Goal: Task Accomplishment & Management: Manage account settings

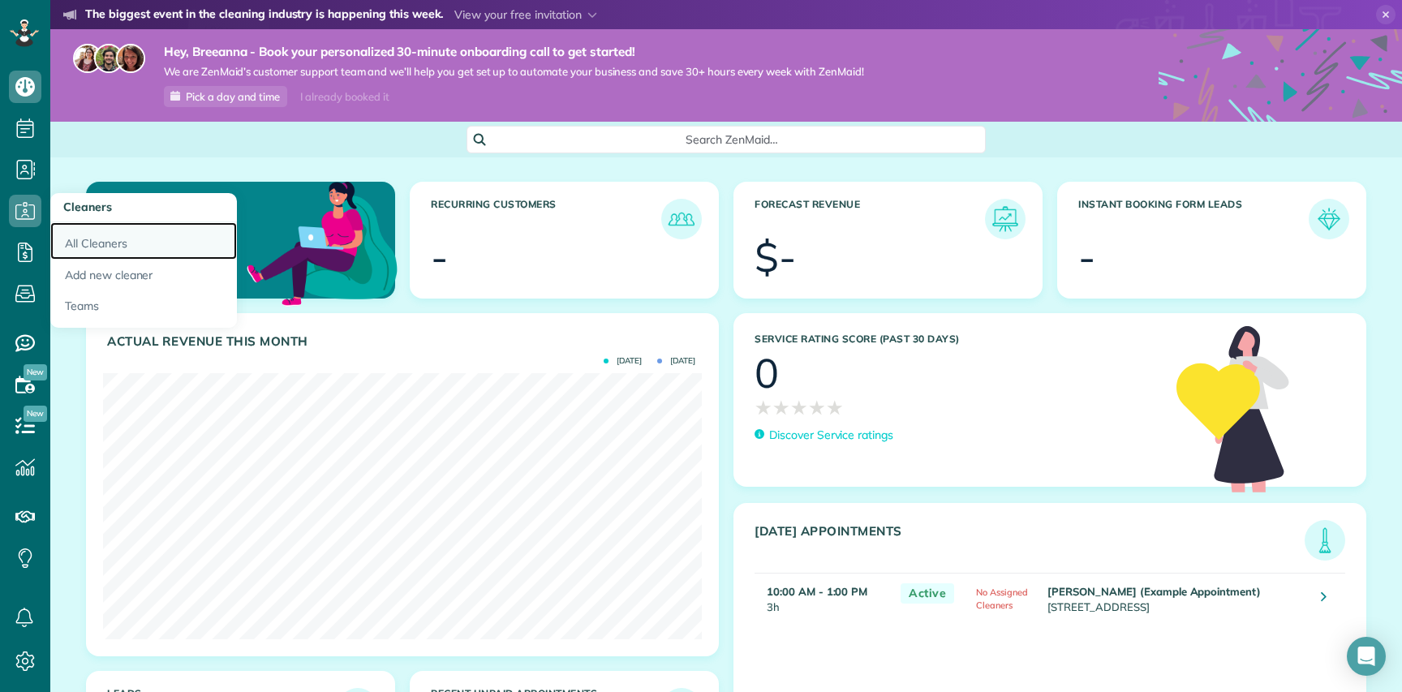
click at [111, 237] on link "All Cleaners" at bounding box center [143, 240] width 187 height 37
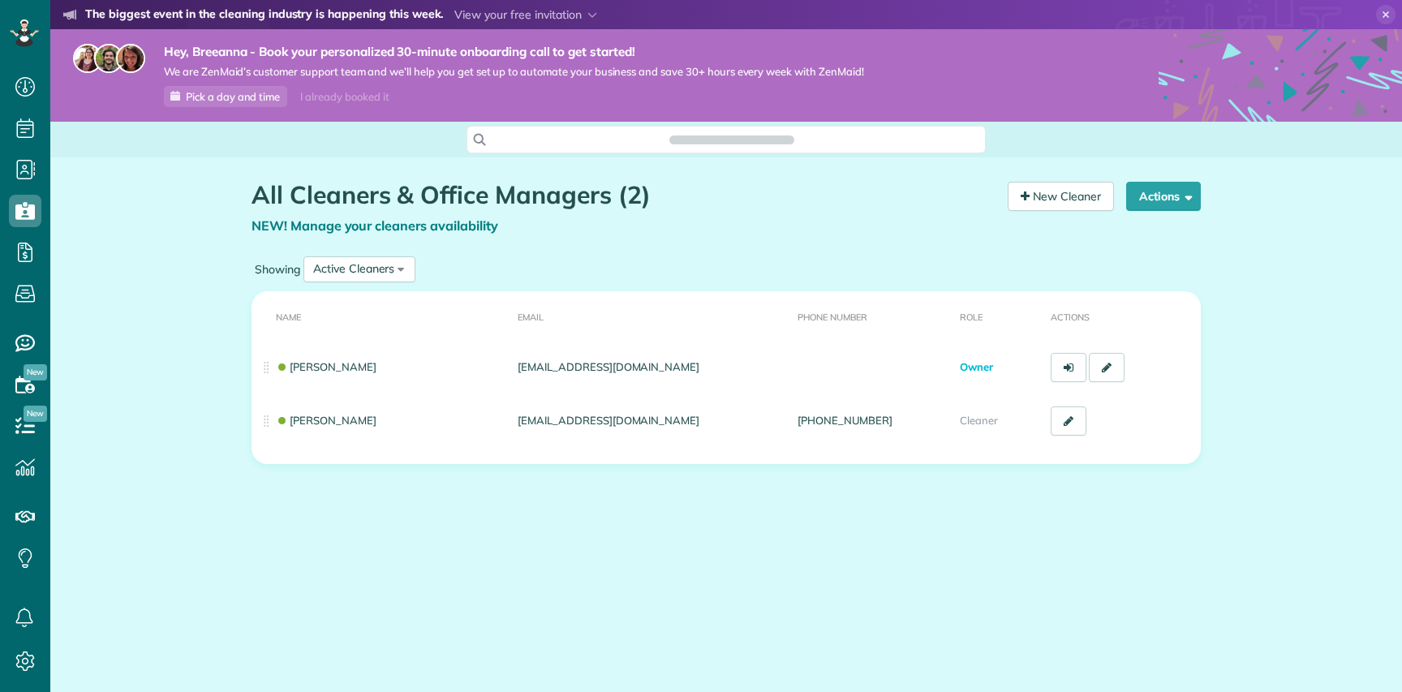
scroll to position [7, 7]
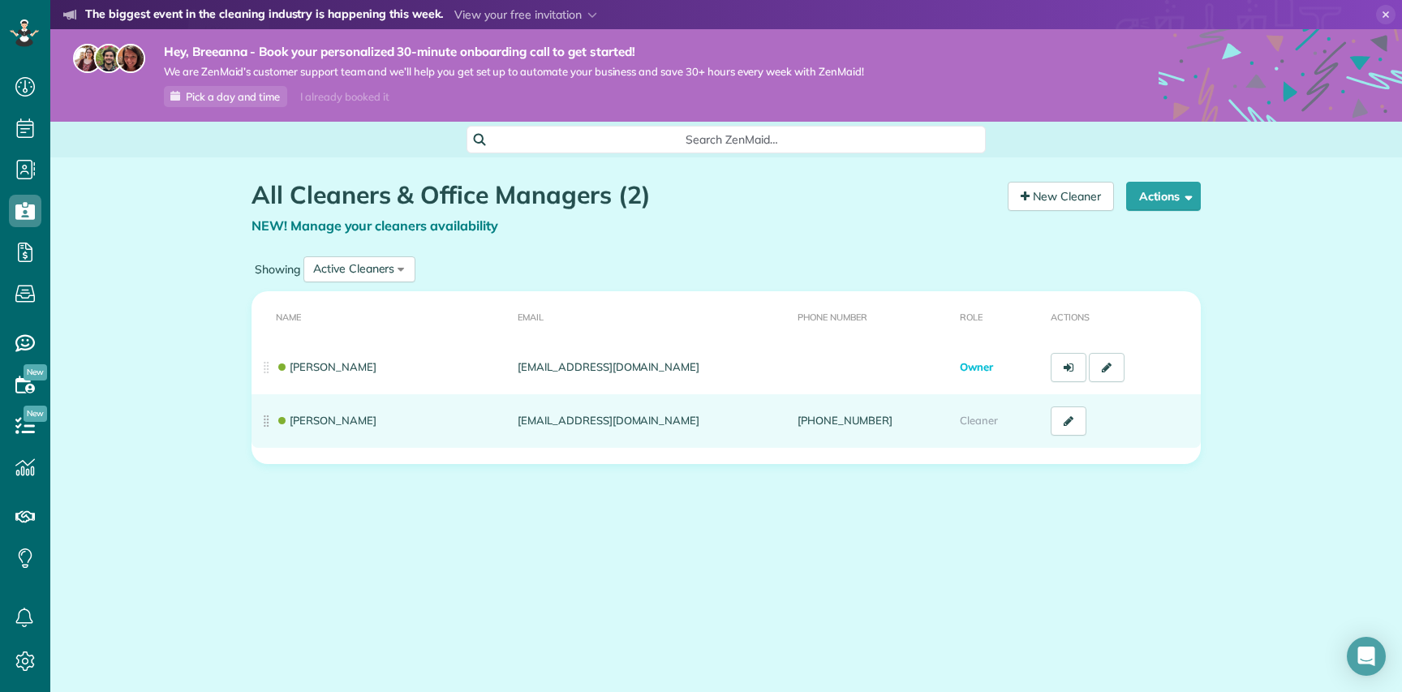
click at [269, 422] on td "[PERSON_NAME]" at bounding box center [382, 421] width 260 height 54
click at [1070, 414] on link at bounding box center [1069, 421] width 36 height 29
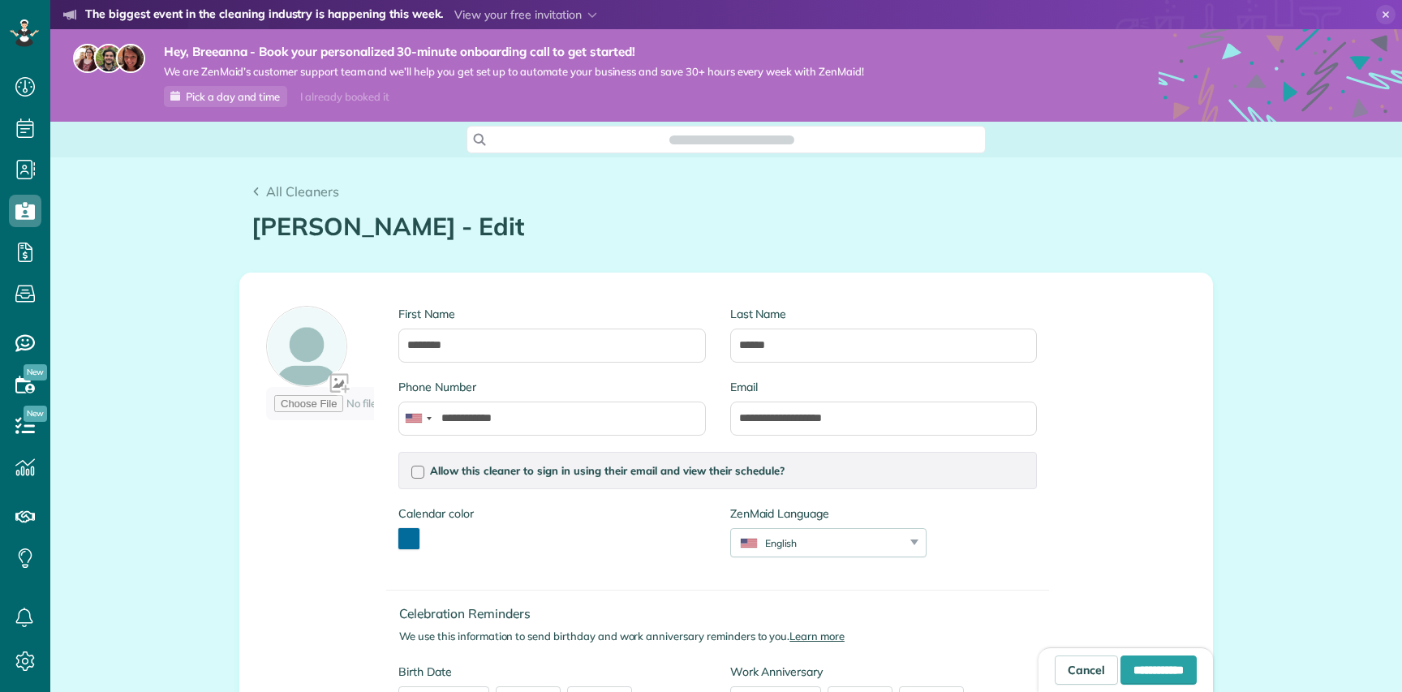
scroll to position [7, 7]
type input "**********"
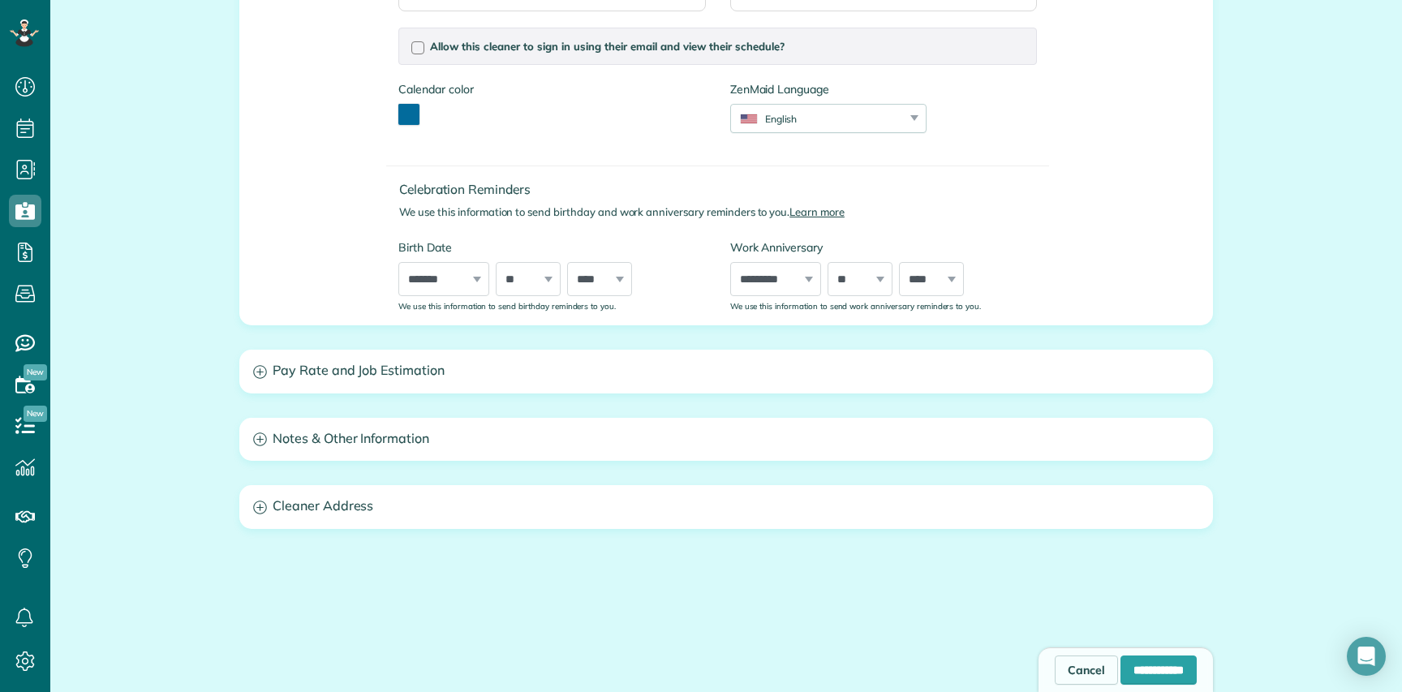
scroll to position [433, 0]
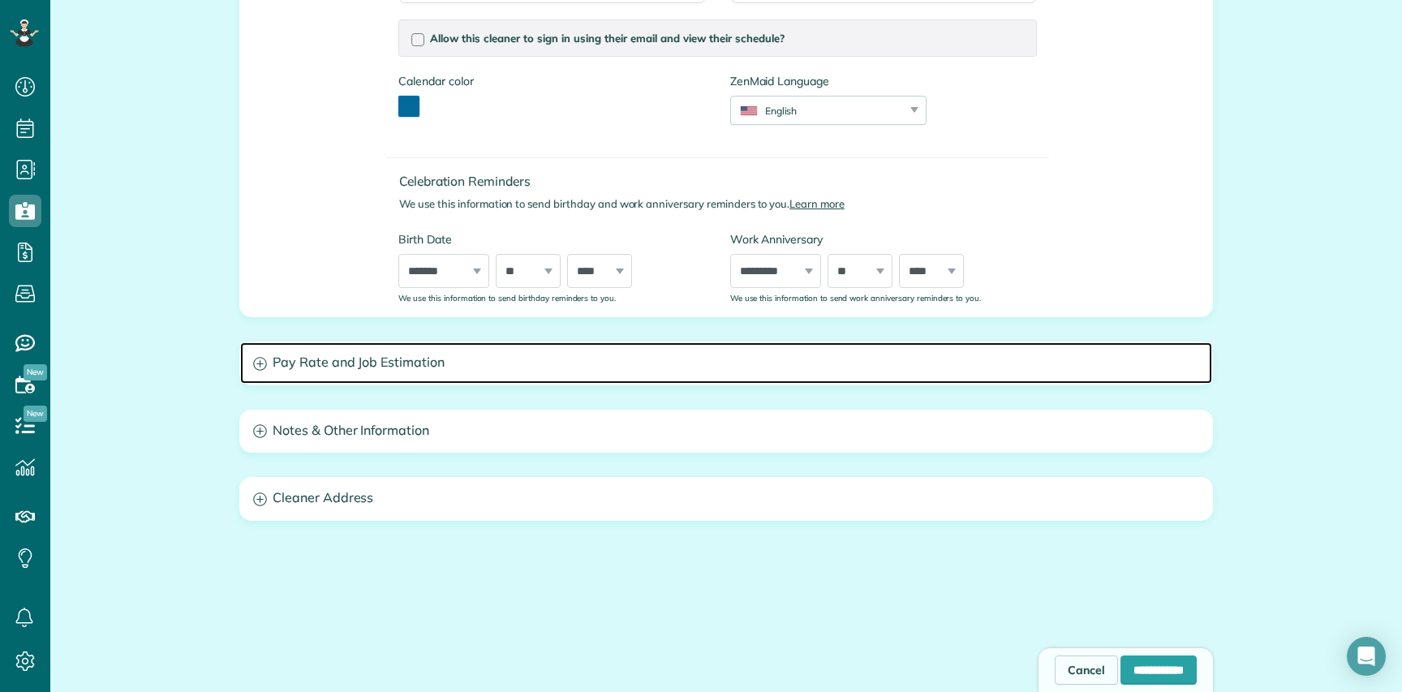
click at [260, 364] on icon at bounding box center [259, 363] width 13 height 13
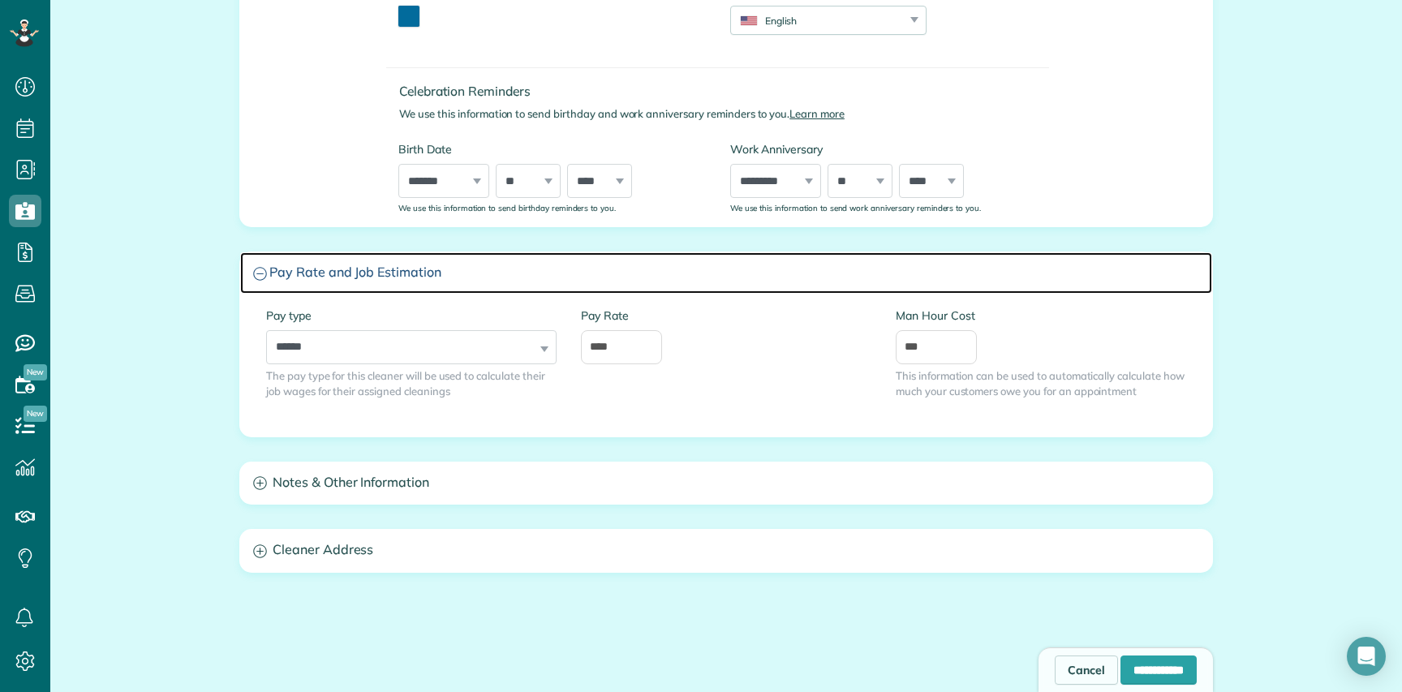
scroll to position [527, 0]
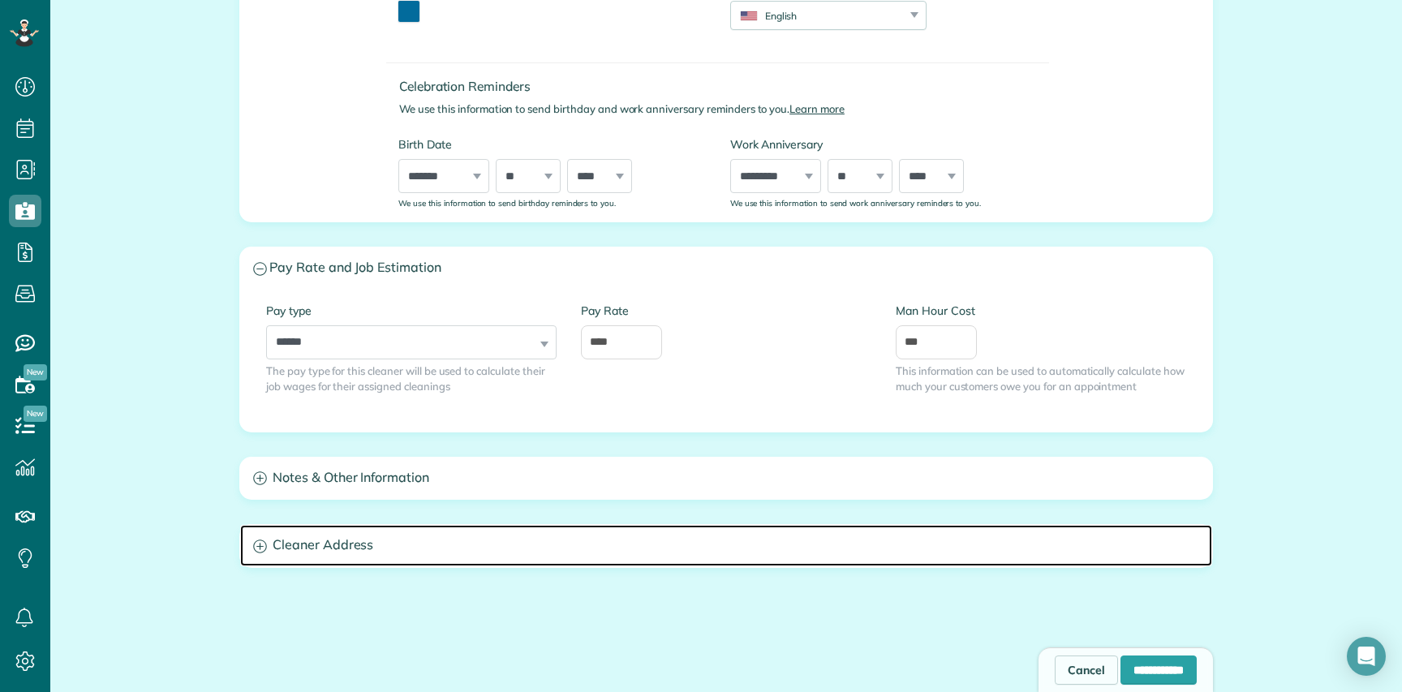
click at [273, 557] on h3 "Cleaner Address" at bounding box center [726, 545] width 972 height 41
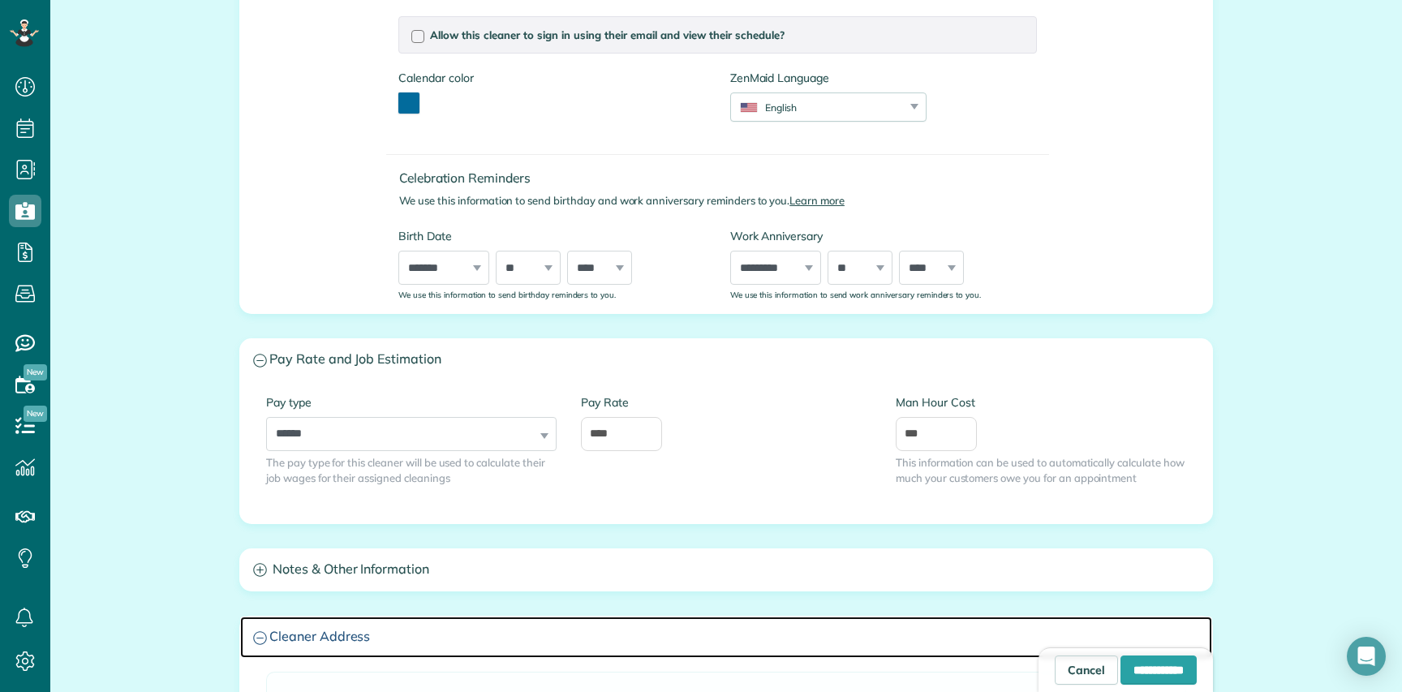
scroll to position [0, 0]
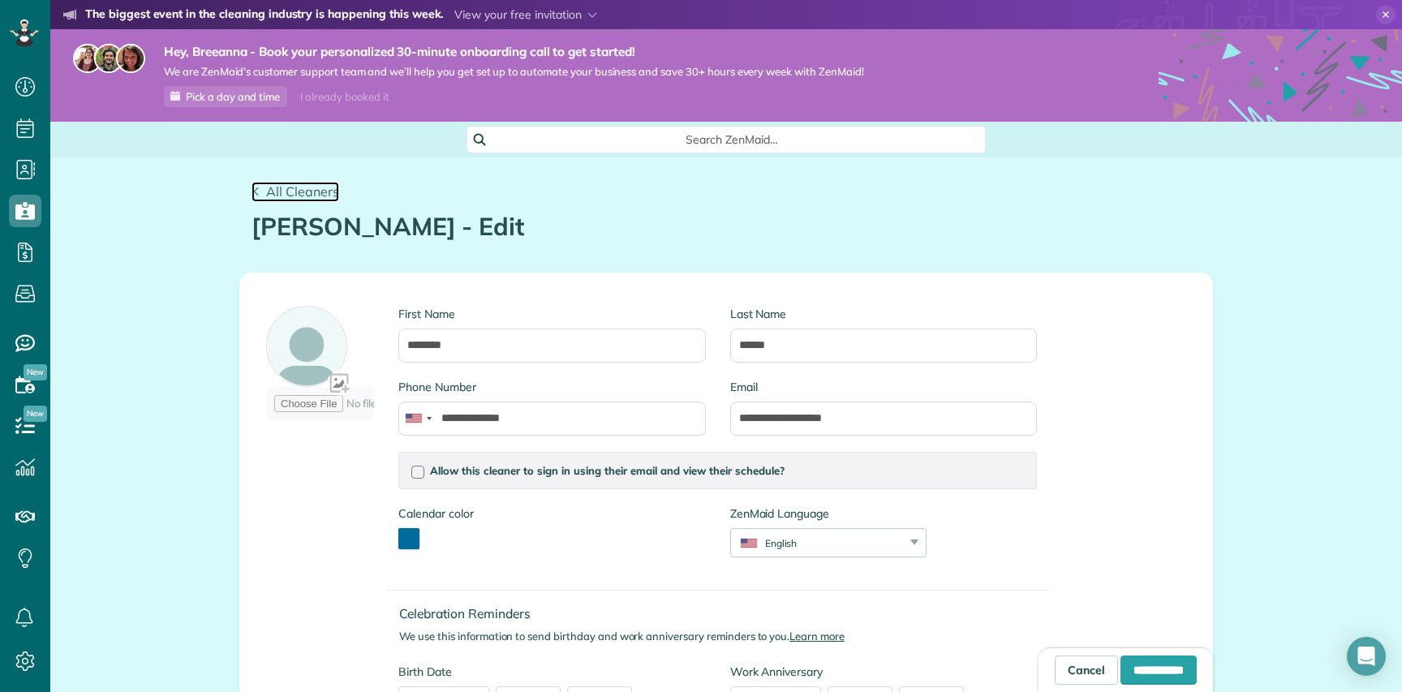
click at [299, 188] on span "All Cleaners" at bounding box center [302, 191] width 73 height 16
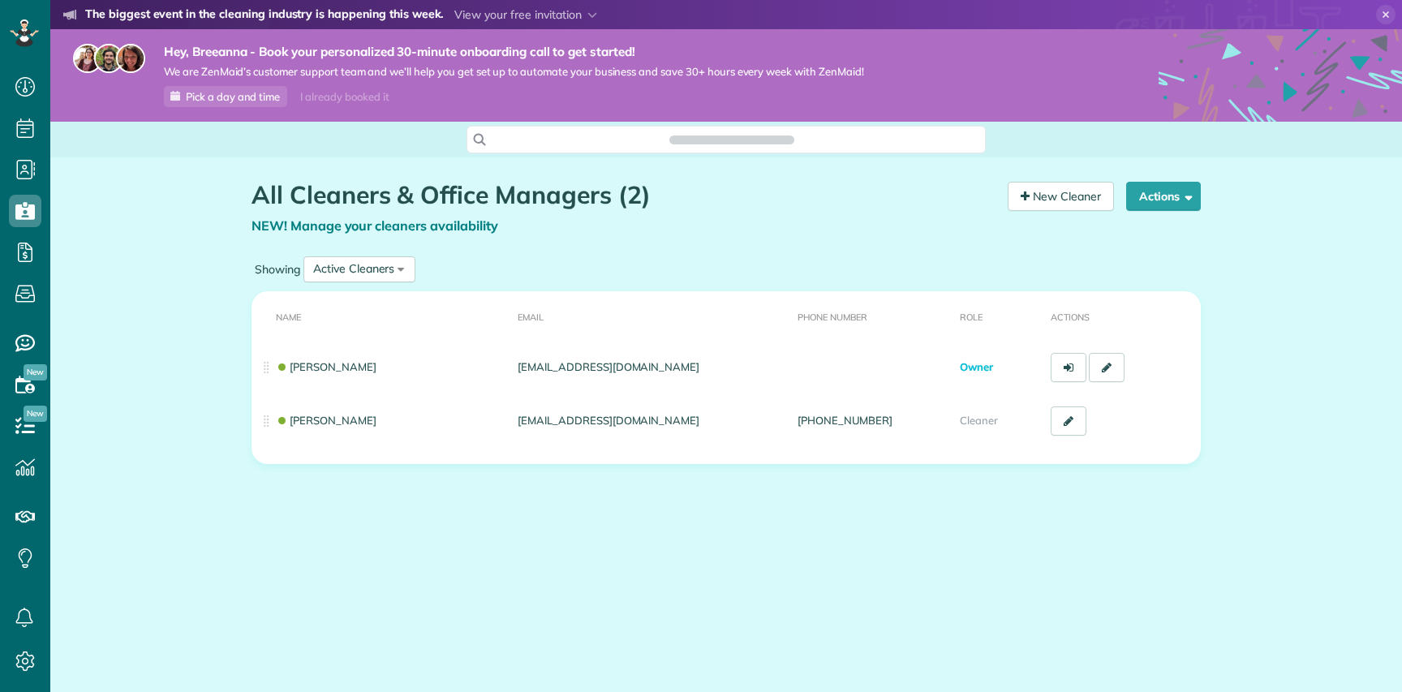
scroll to position [7, 7]
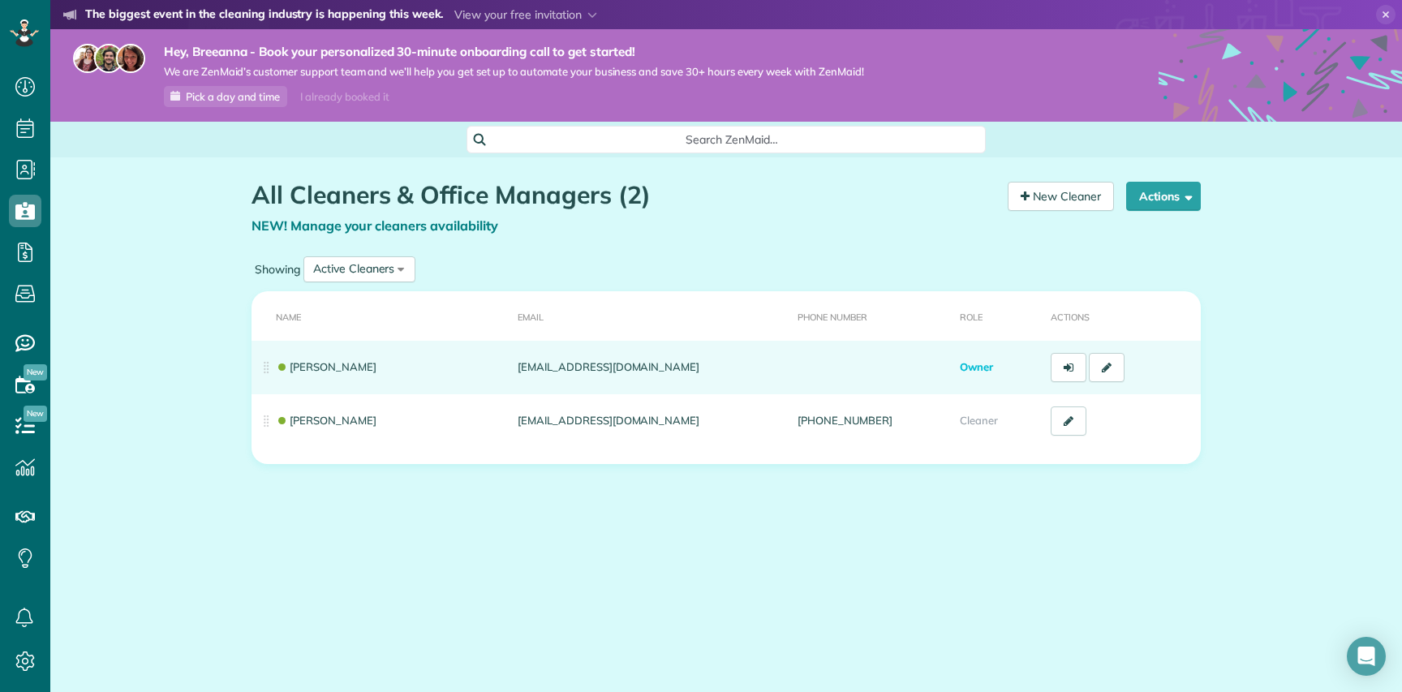
click at [600, 378] on td "[EMAIL_ADDRESS][DOMAIN_NAME]" at bounding box center [651, 368] width 280 height 54
click at [1109, 364] on icon at bounding box center [1107, 367] width 10 height 11
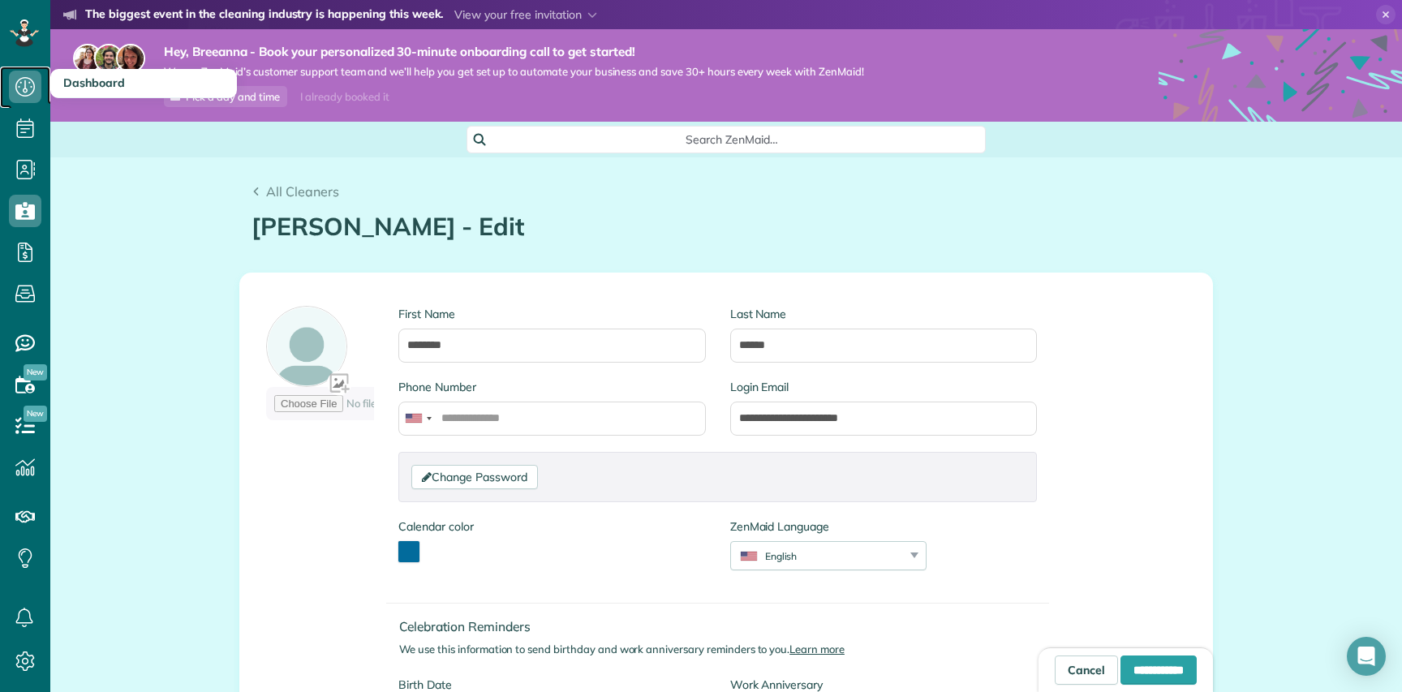
click at [26, 97] on icon at bounding box center [25, 87] width 32 height 32
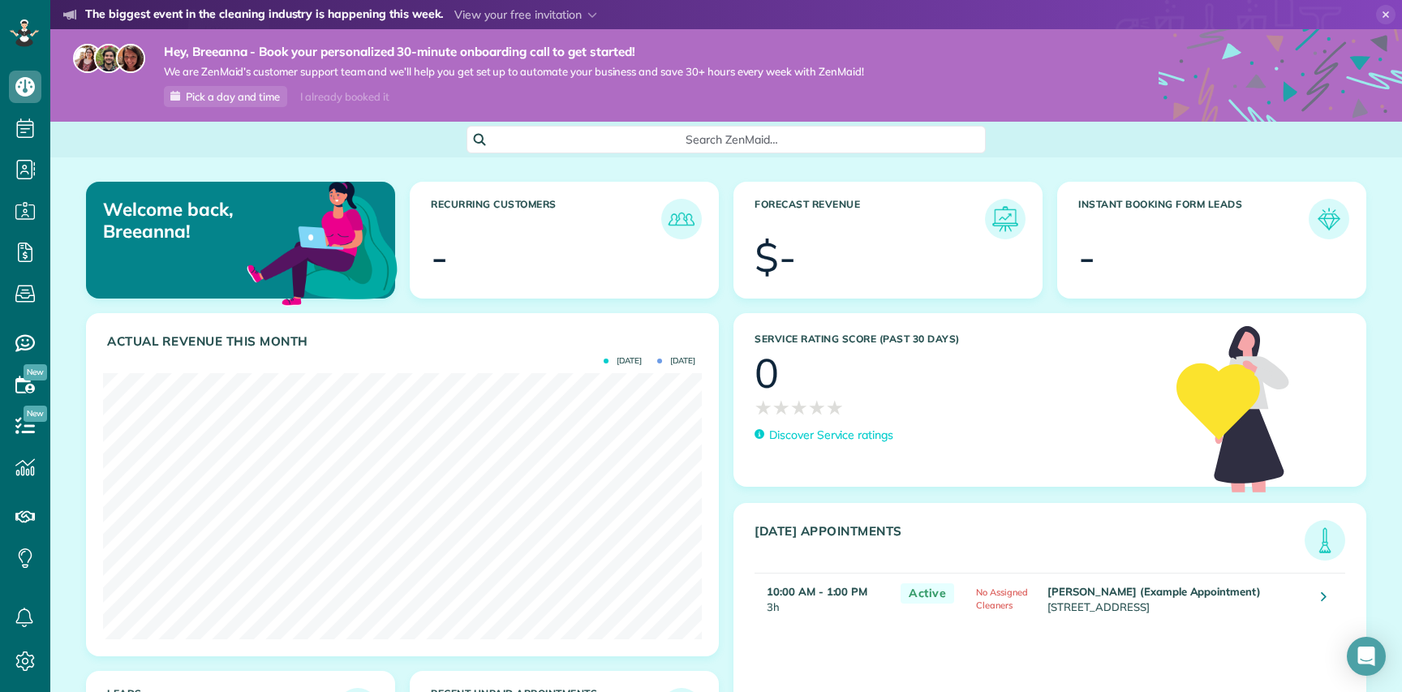
scroll to position [110, 0]
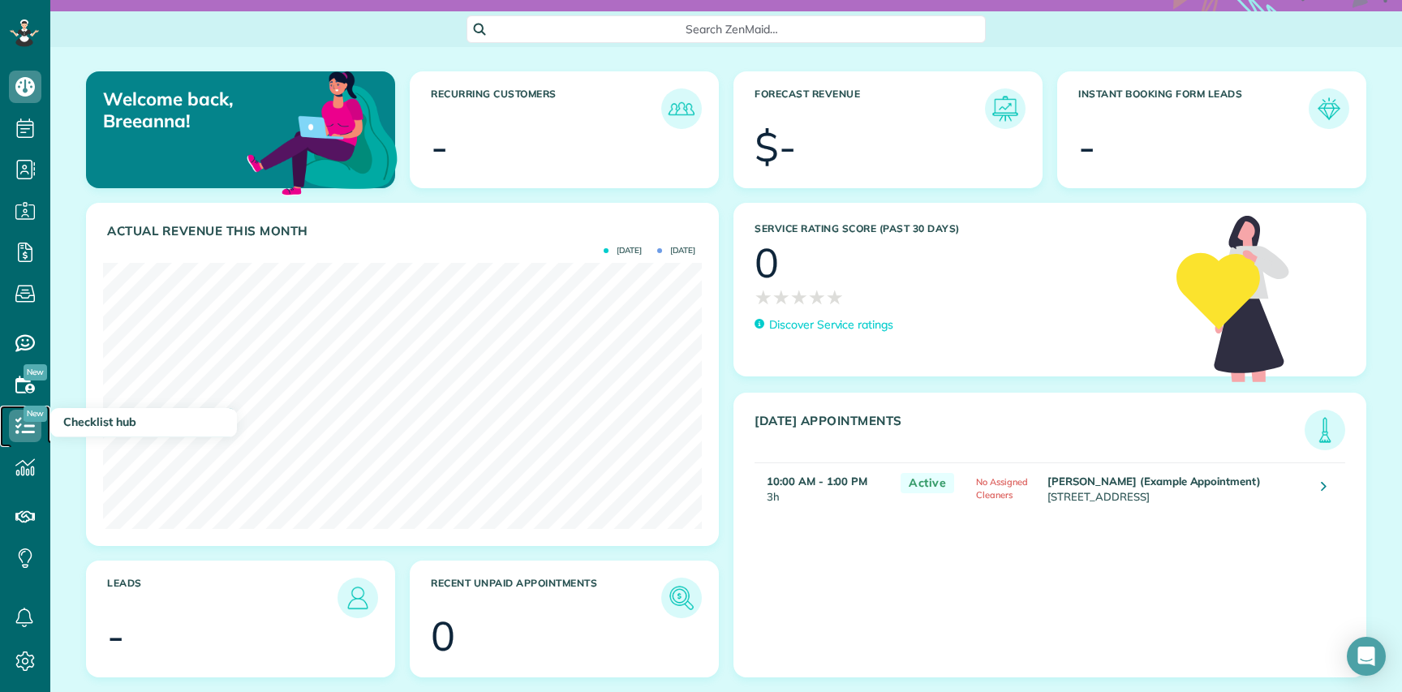
click at [28, 426] on use at bounding box center [24, 425] width 19 height 16
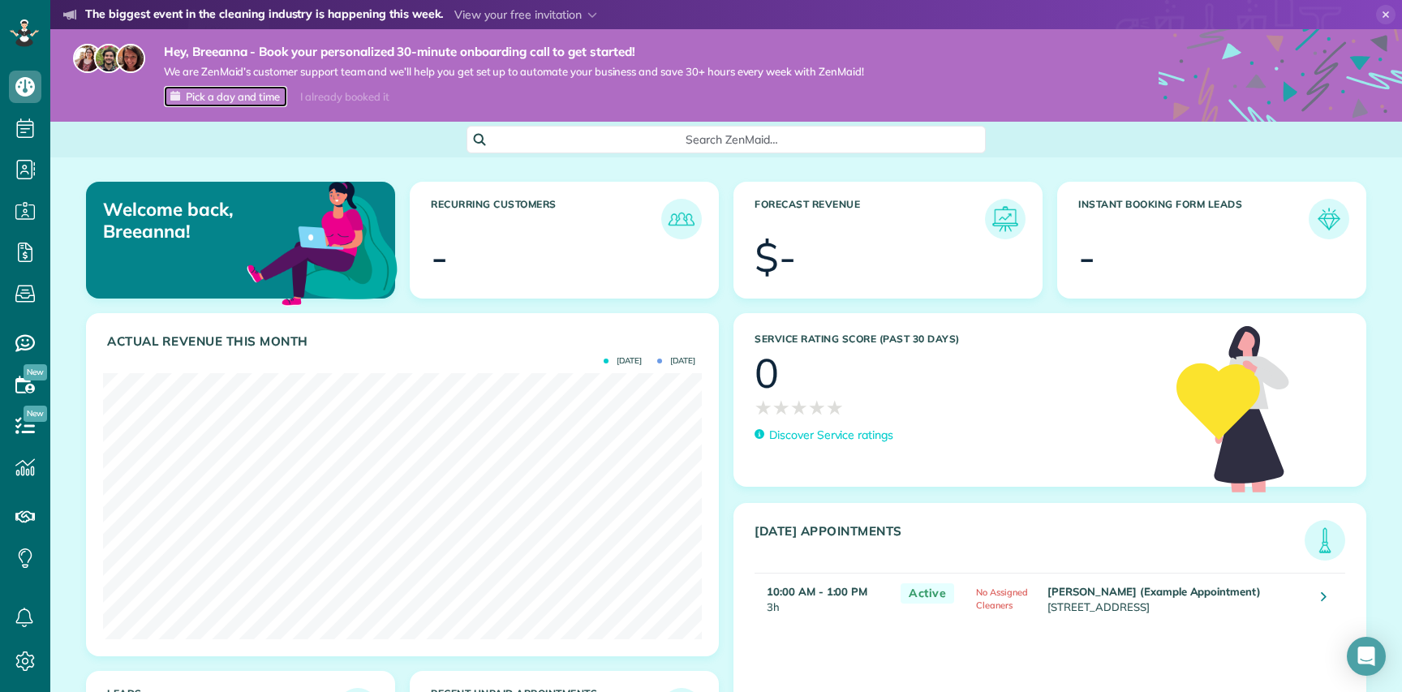
click at [195, 97] on span "Pick a day and time" at bounding box center [233, 96] width 94 height 13
click at [24, 33] on icon at bounding box center [23, 32] width 9 height 6
click at [793, 143] on span "Search ZenMaid…" at bounding box center [731, 139] width 493 height 16
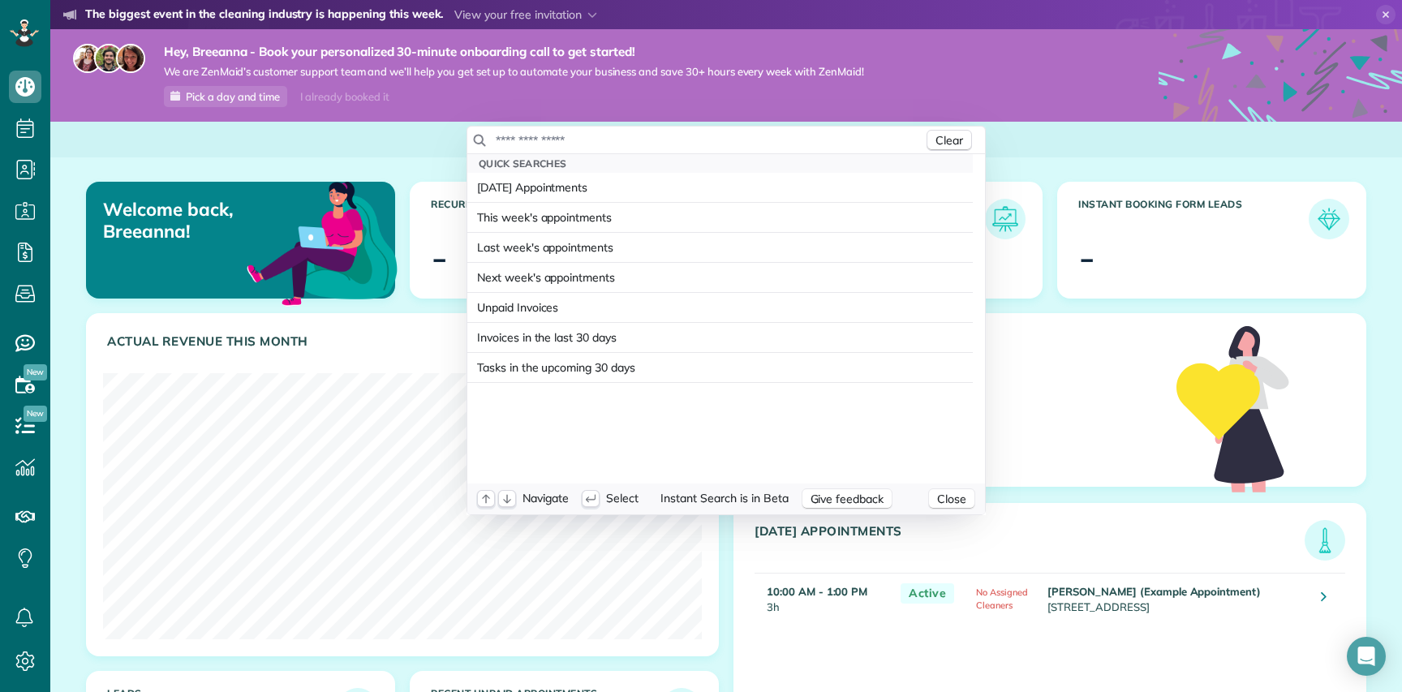
click at [1158, 561] on html "Dashboard Scheduling Calendar View List View Dispatch View - Weekly scheduling …" at bounding box center [701, 488] width 1402 height 977
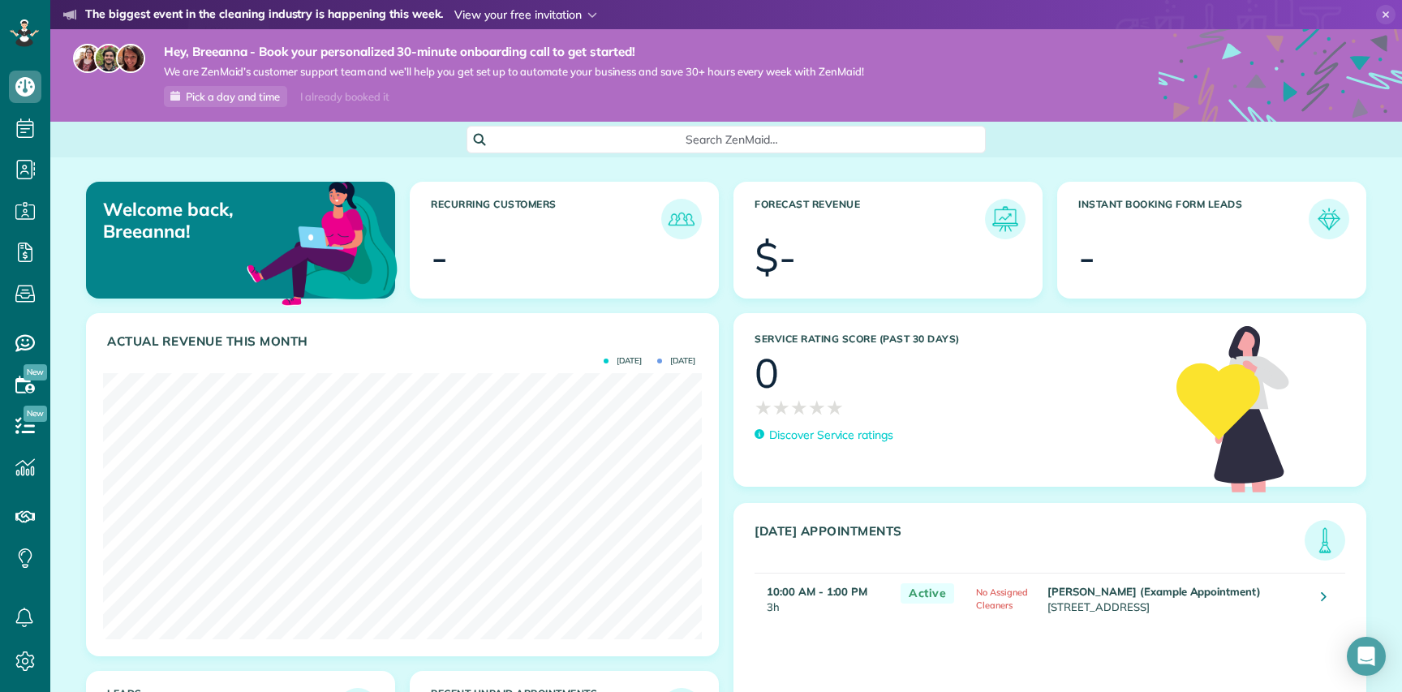
click at [545, 19] on span at bounding box center [525, 14] width 143 height 15
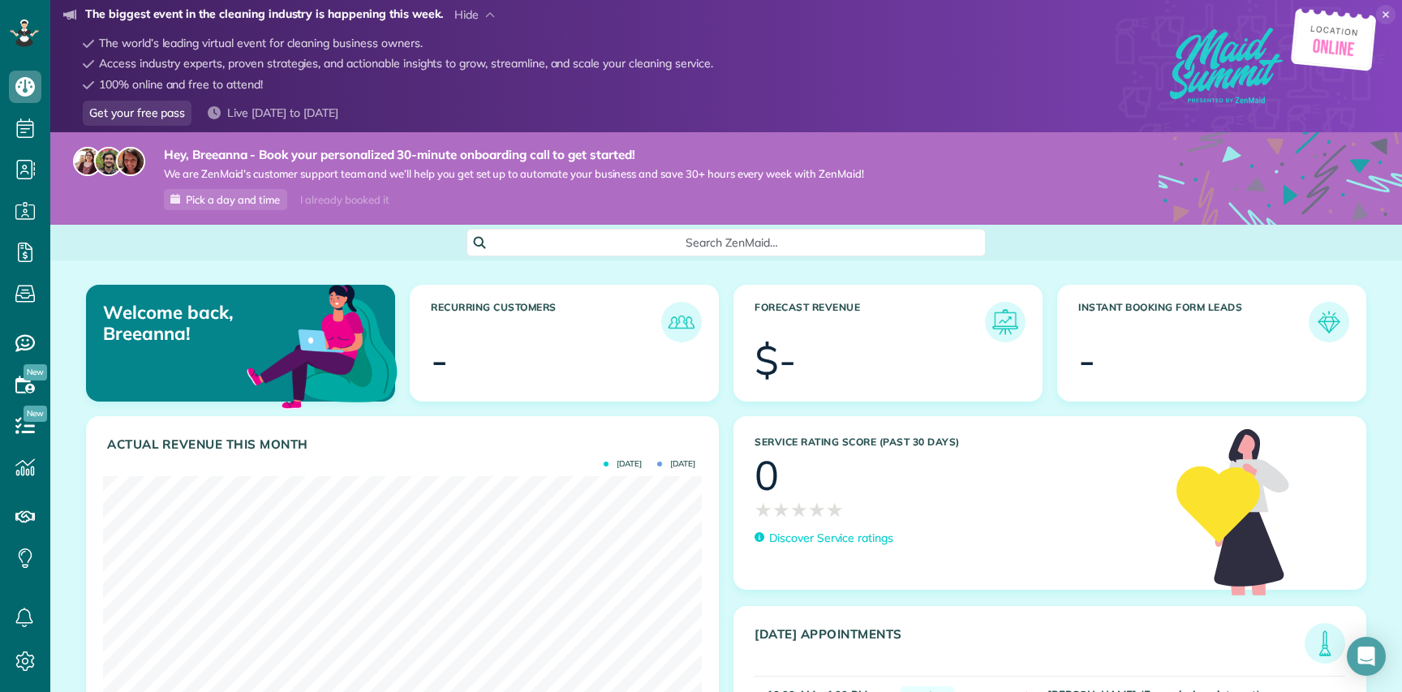
click at [676, 247] on span "Search ZenMaid…" at bounding box center [731, 243] width 493 height 16
click at [338, 241] on html "Dashboard Scheduling Calendar View List View Dispatch View - Weekly scheduling …" at bounding box center [701, 488] width 1402 height 977
click at [750, 248] on span "Search ZenMaid…" at bounding box center [731, 243] width 493 height 16
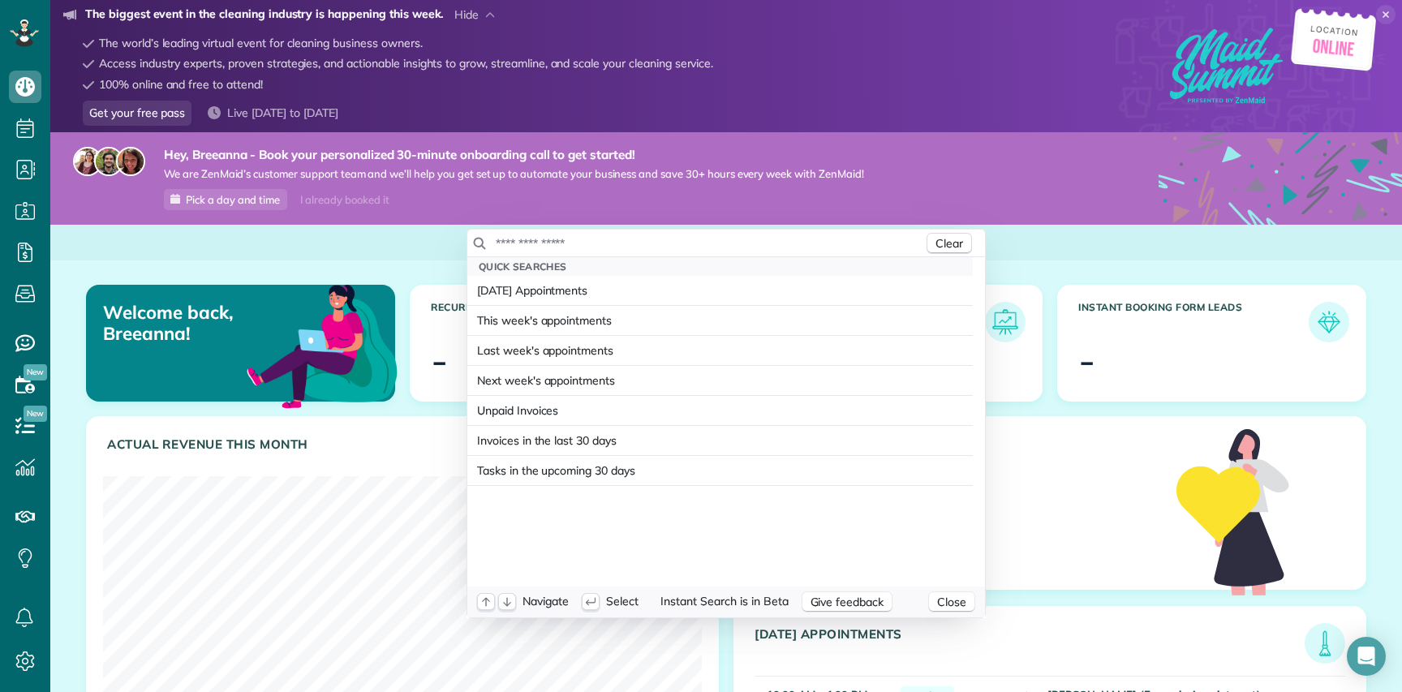
click at [21, 212] on html "Dashboard Scheduling Calendar View List View Dispatch View - Weekly scheduling …" at bounding box center [701, 488] width 1402 height 977
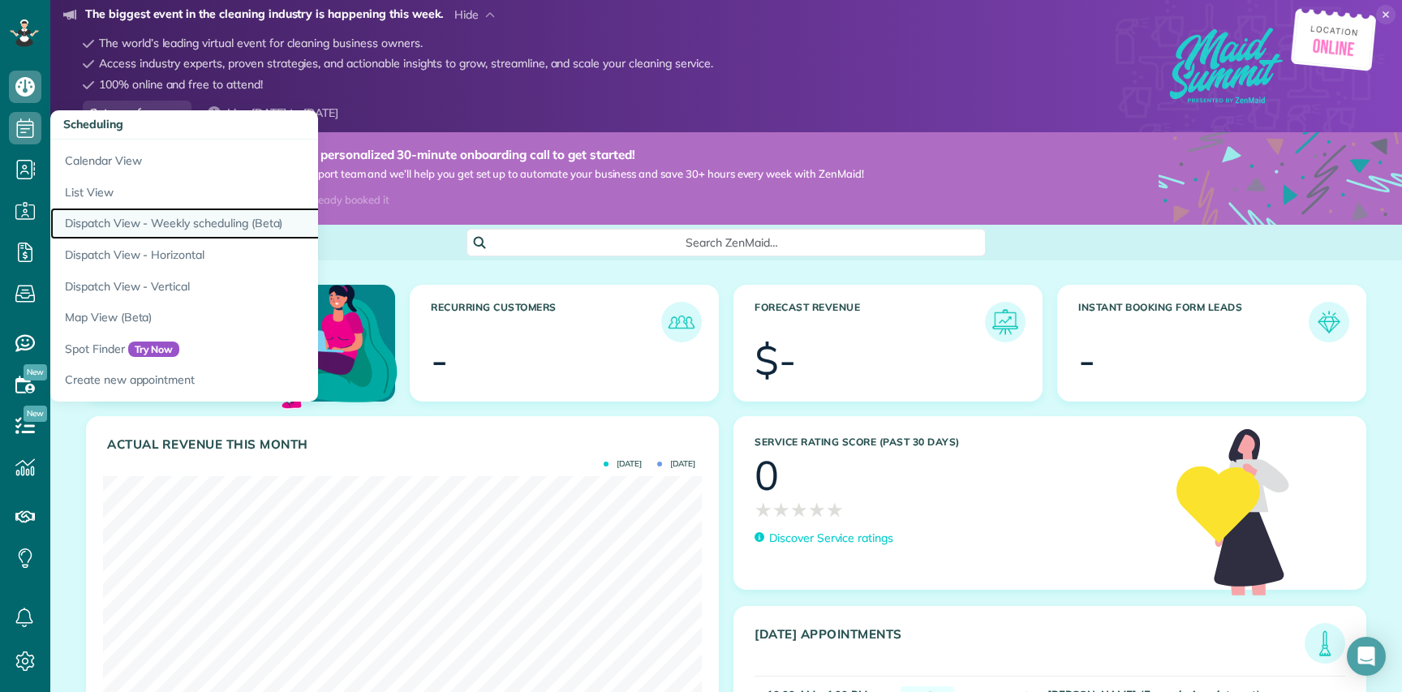
click at [141, 217] on link "Dispatch View - Weekly scheduling (Beta)" at bounding box center [253, 224] width 406 height 32
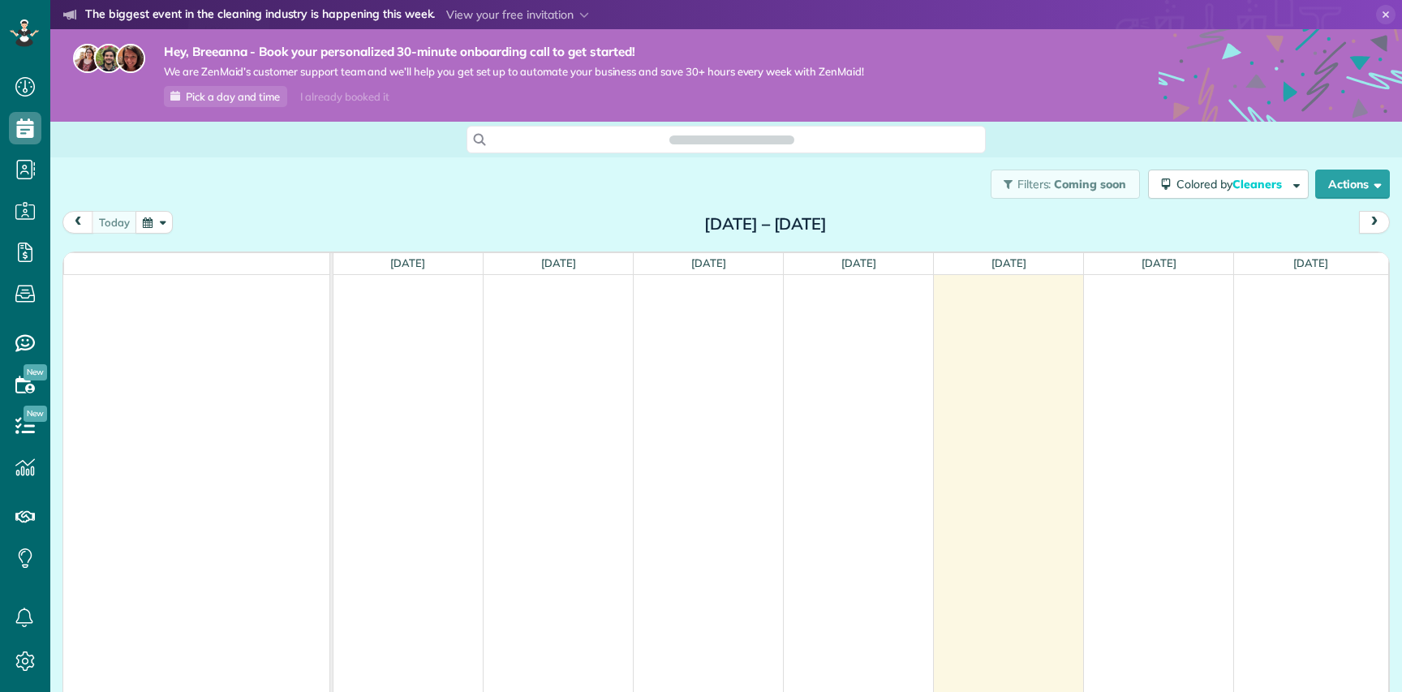
scroll to position [7, 7]
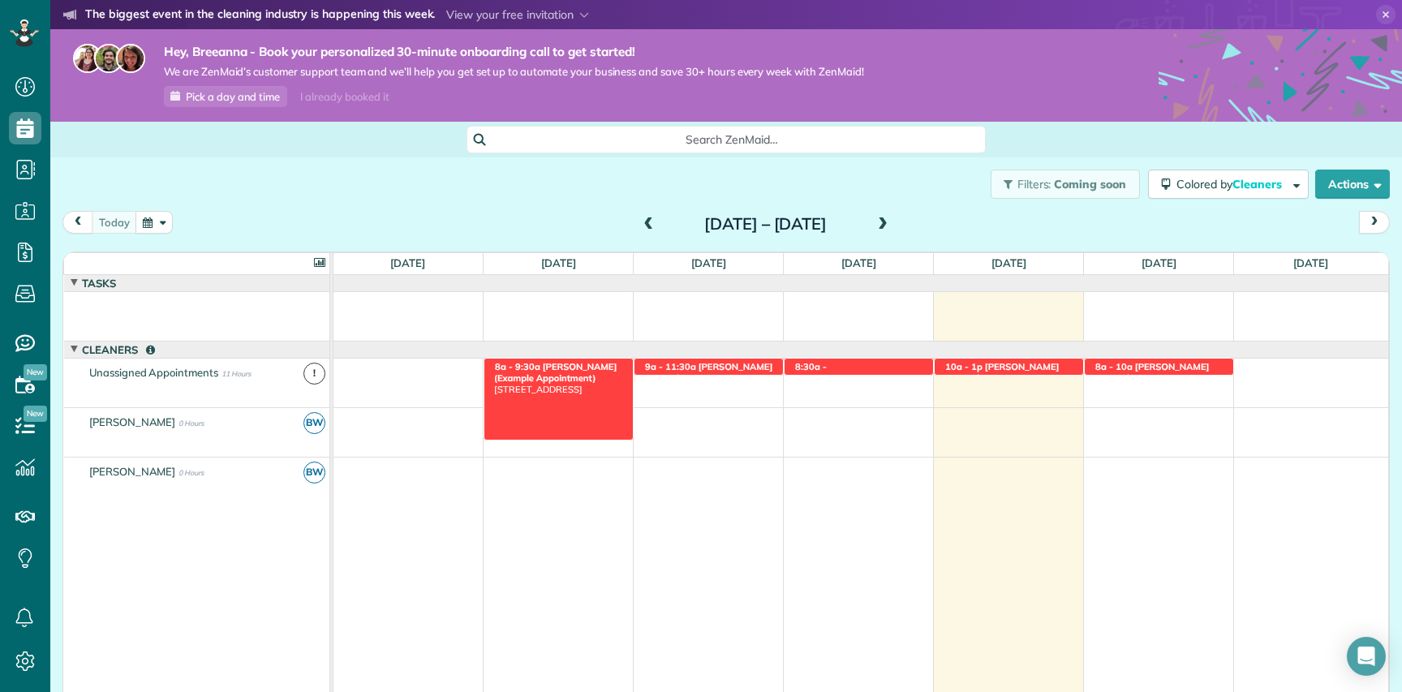
click at [579, 365] on span "[PERSON_NAME] (Example Appointment)" at bounding box center [555, 372] width 123 height 23
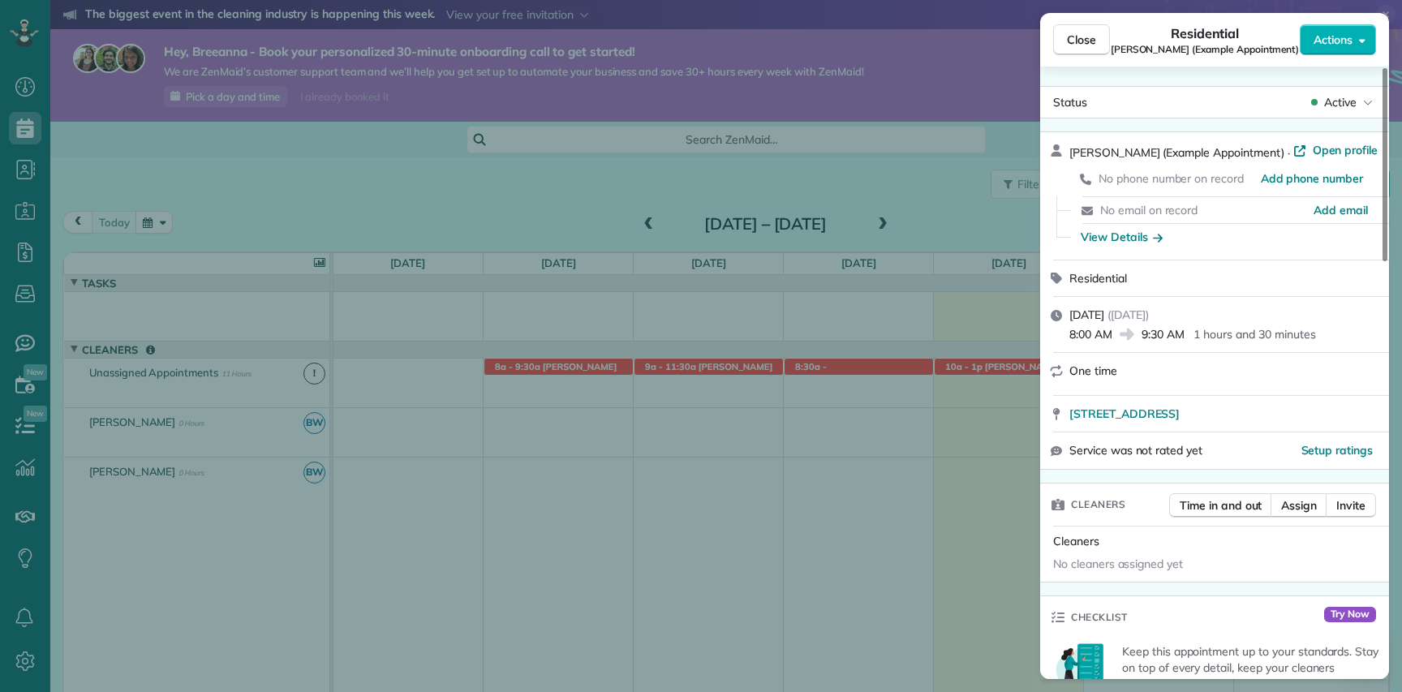
click at [744, 441] on div "Close Residential Debbie Sardone (Example Appointment) Actions Status Active De…" at bounding box center [701, 346] width 1402 height 692
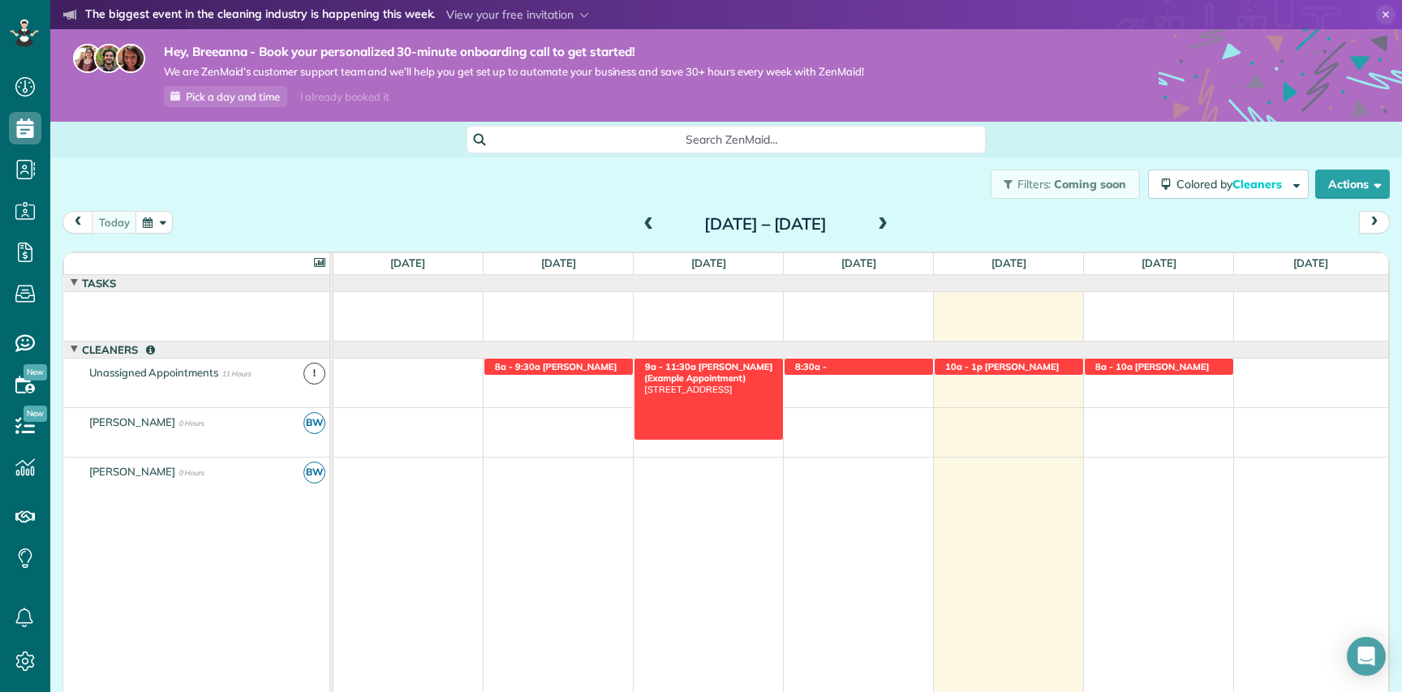
click at [724, 372] on div "9a - 11:30a Ms. Carolyn Arellano (Example Appointment) 8970 Bolsa Avenue - West…" at bounding box center [709, 367] width 148 height 17
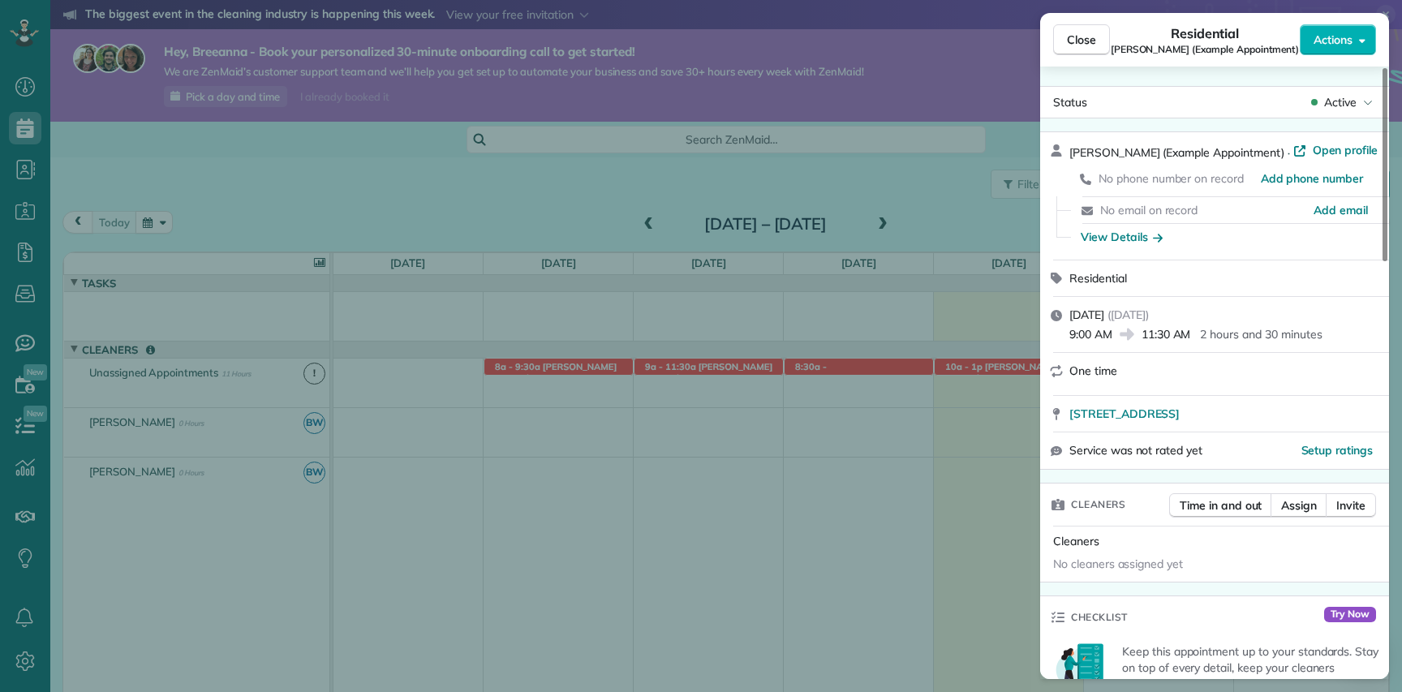
click at [641, 467] on div "Close Residential Carolyn Arellano (Example Appointment) Actions Status Active …" at bounding box center [701, 346] width 1402 height 692
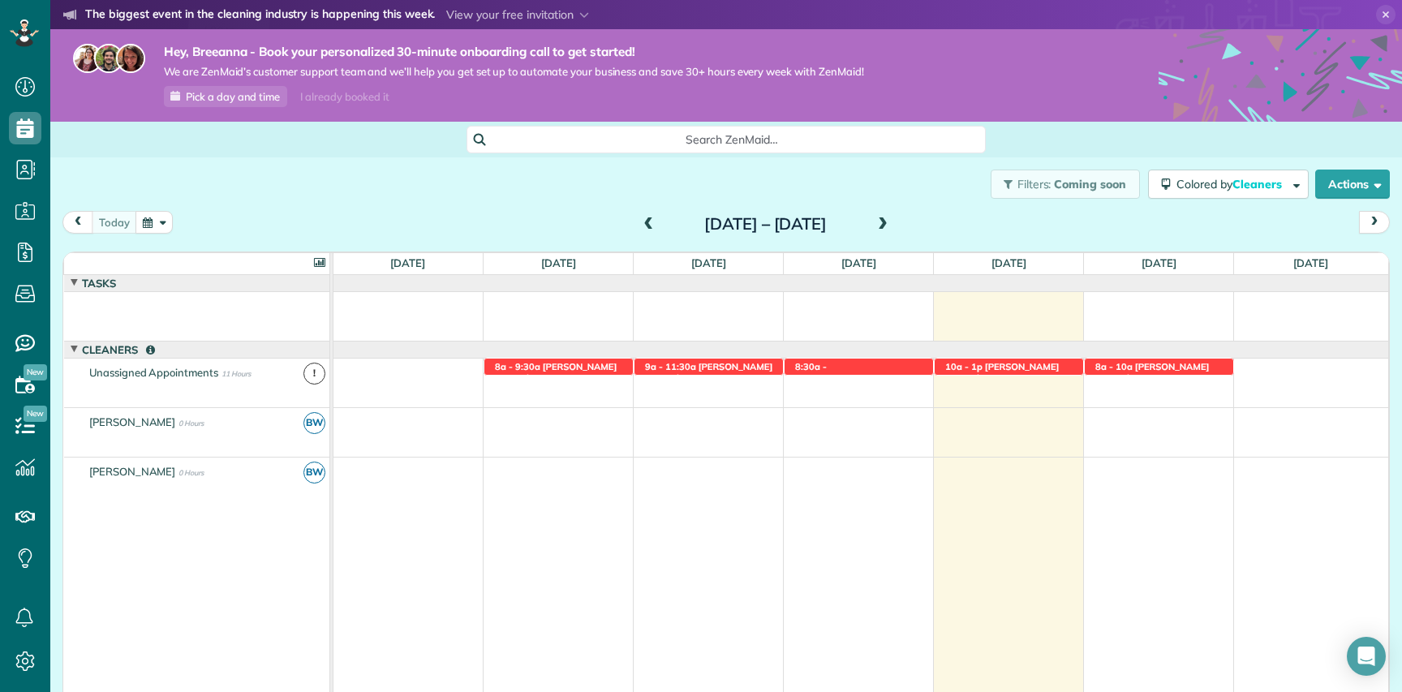
click at [316, 375] on span "!" at bounding box center [314, 374] width 22 height 22
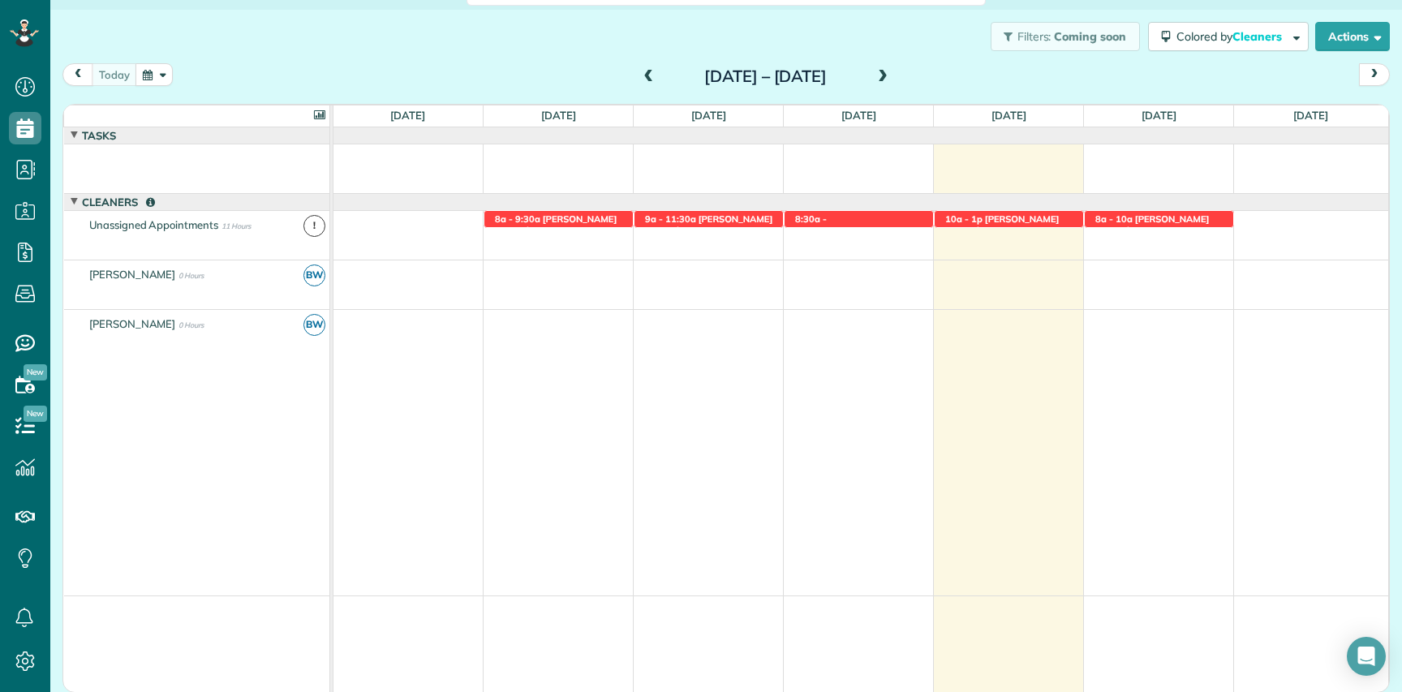
scroll to position [148, 0]
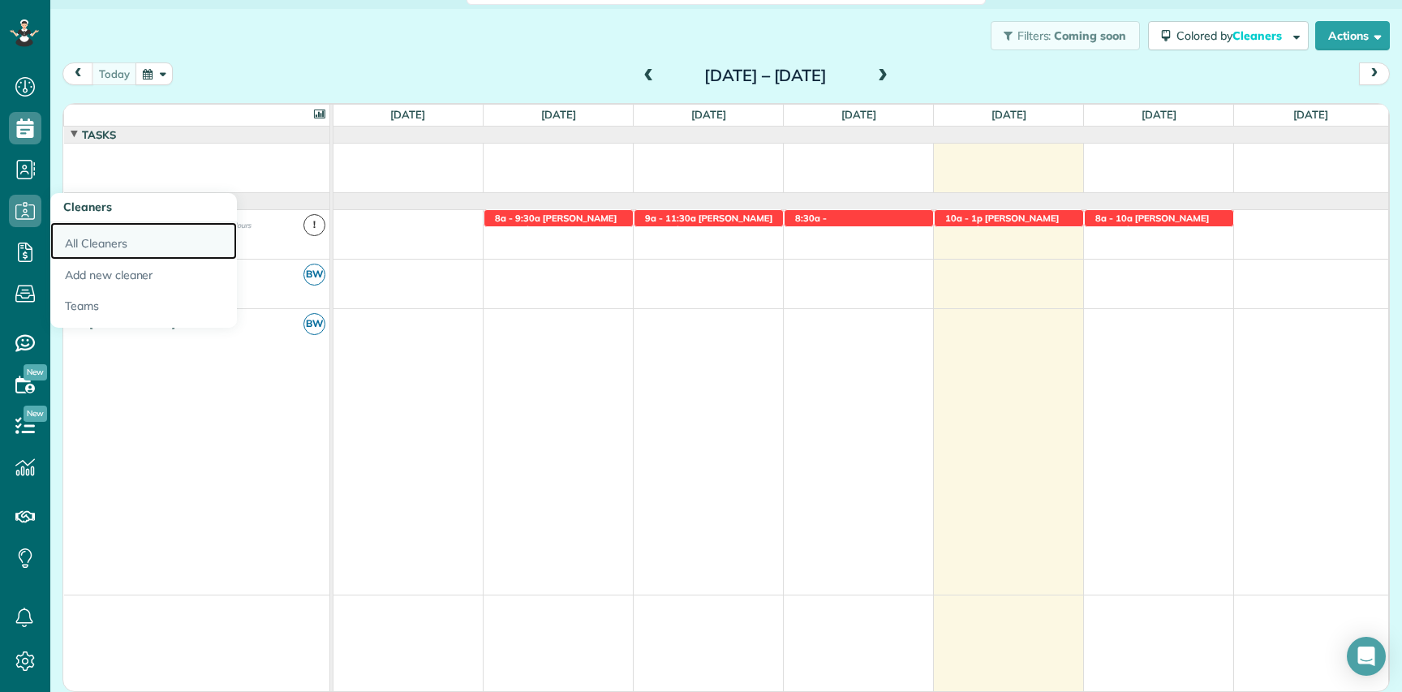
click at [89, 239] on link "All Cleaners" at bounding box center [143, 240] width 187 height 37
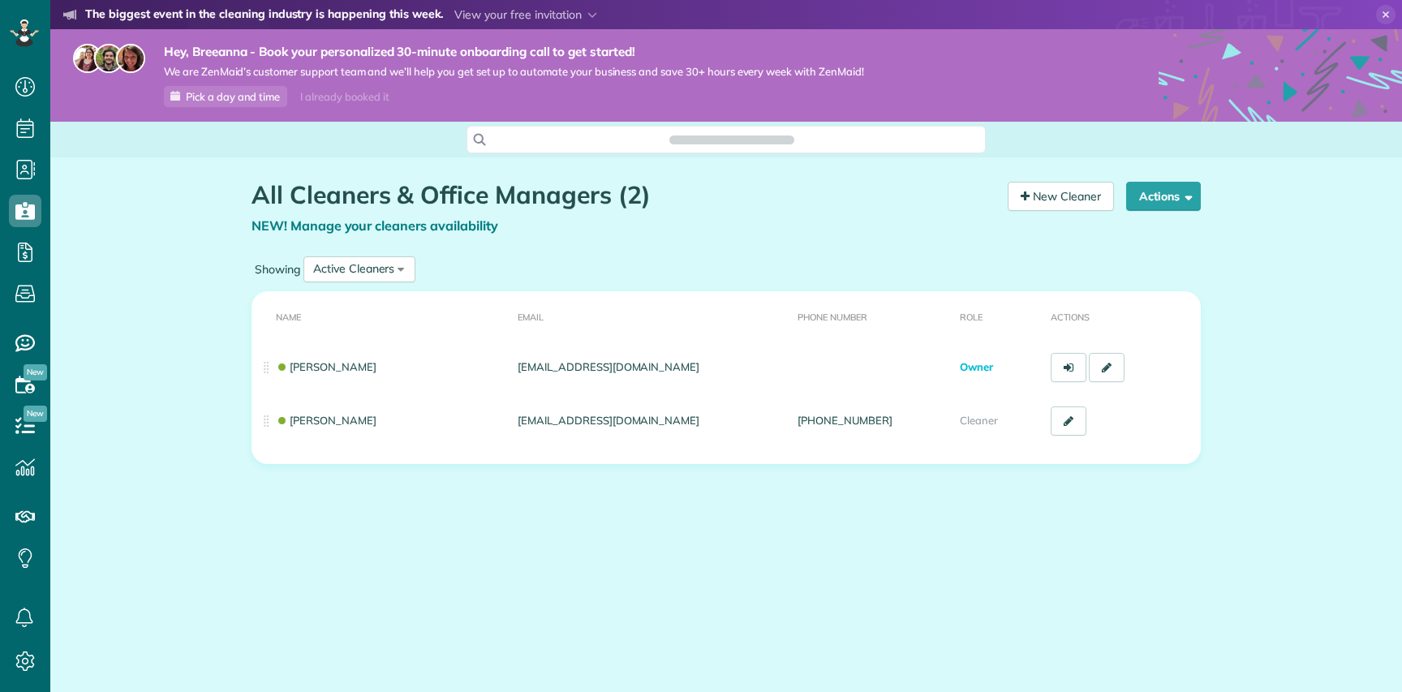
scroll to position [7, 7]
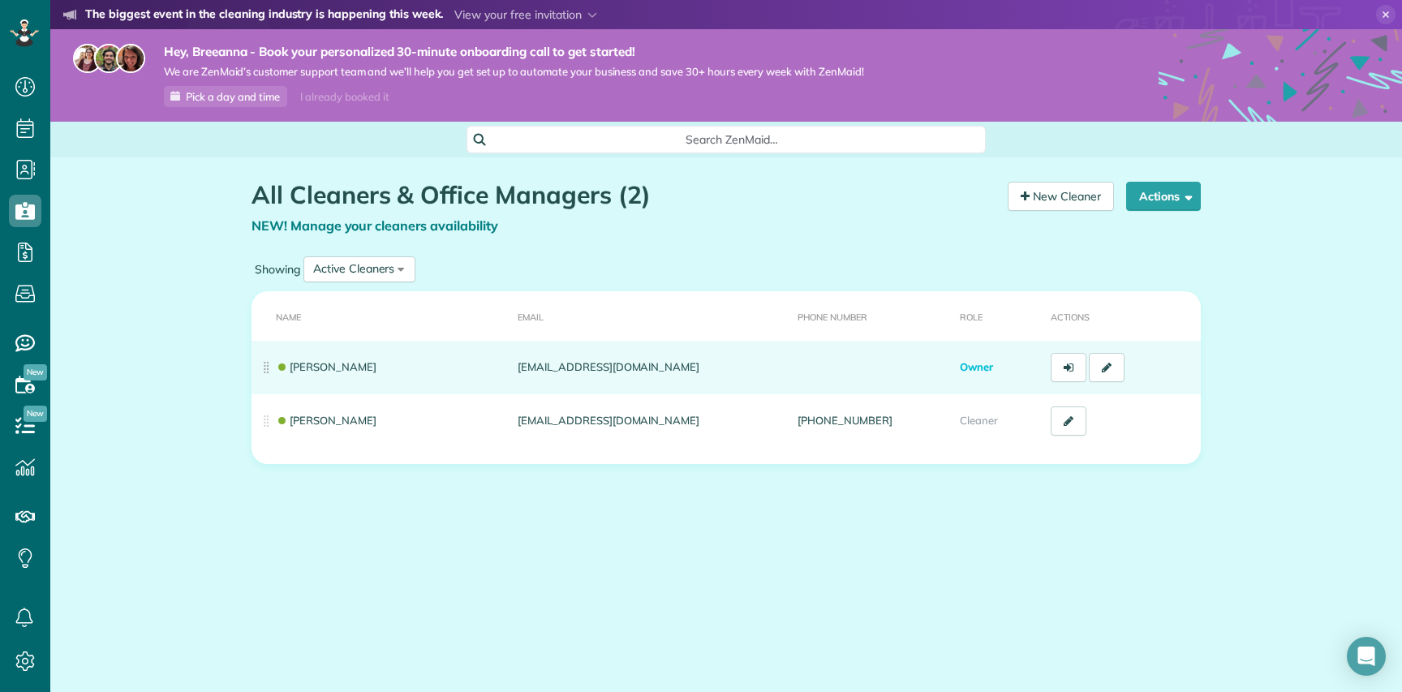
click at [261, 372] on td "[PERSON_NAME]" at bounding box center [382, 368] width 260 height 54
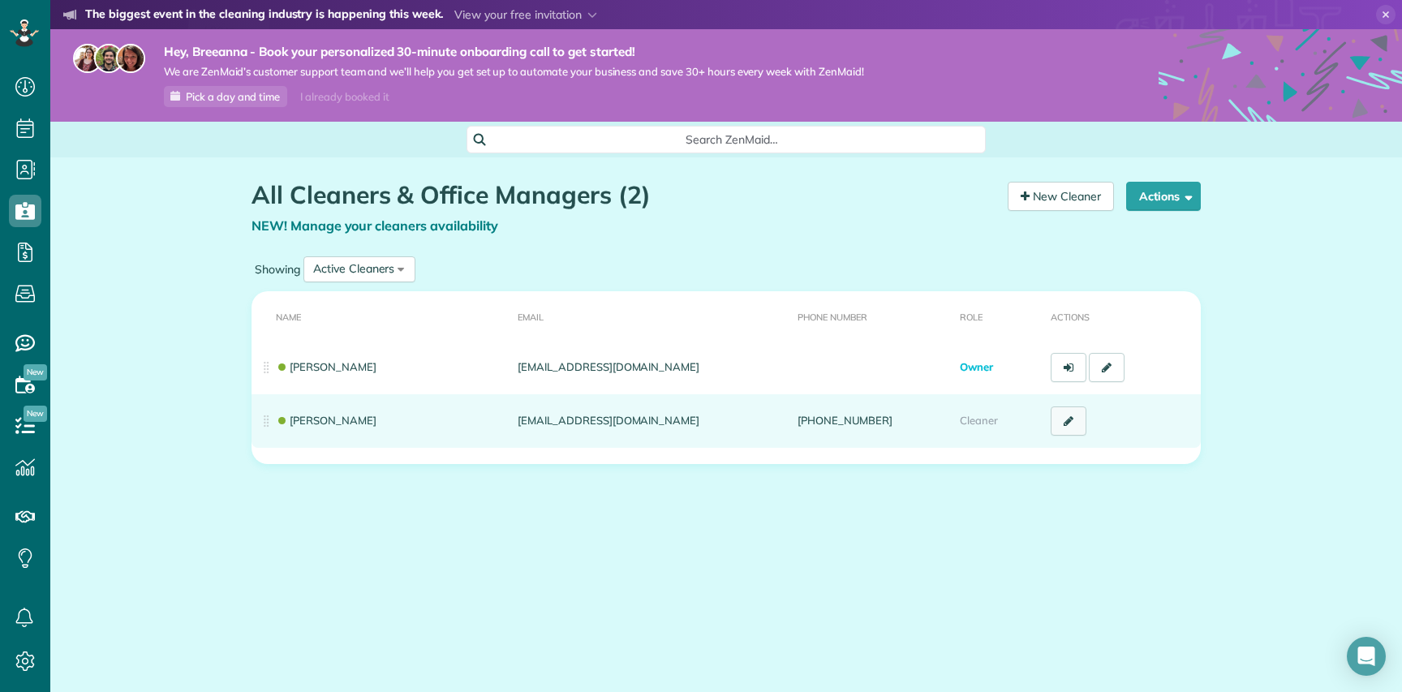
click at [1062, 420] on link at bounding box center [1069, 421] width 36 height 29
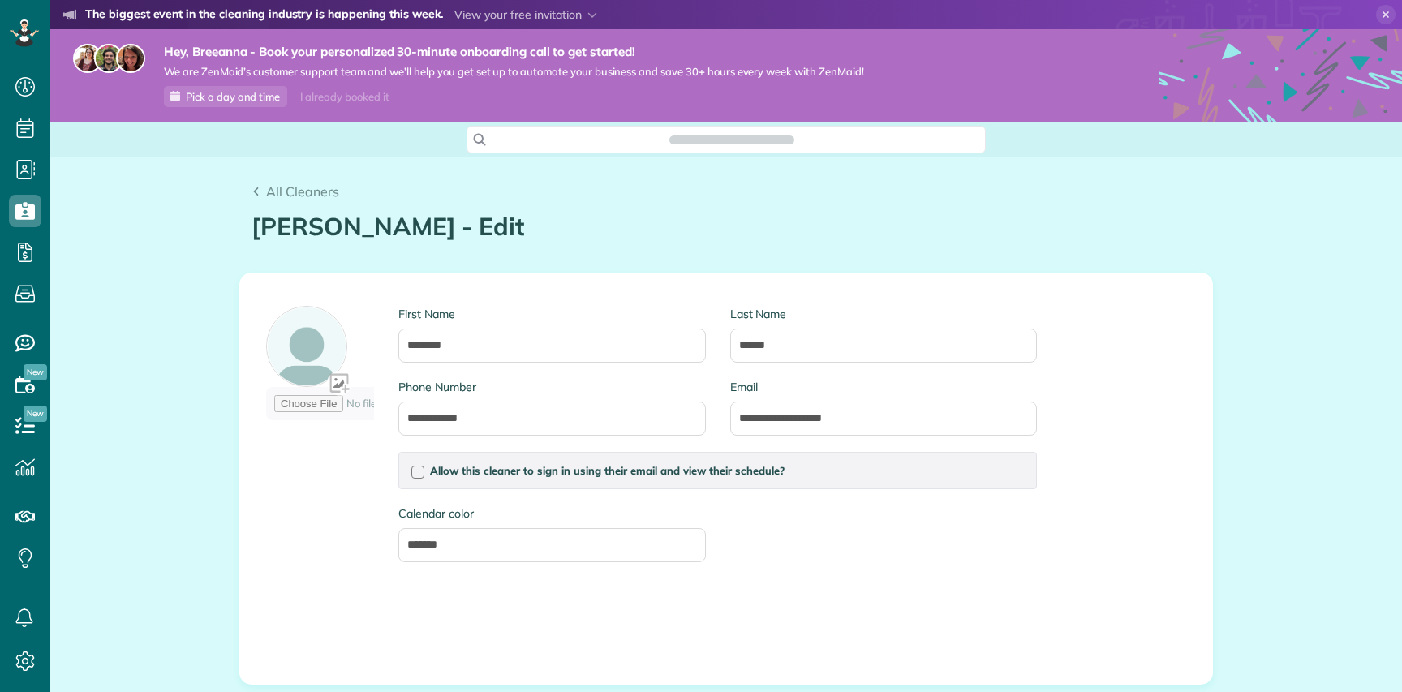
type input "**********"
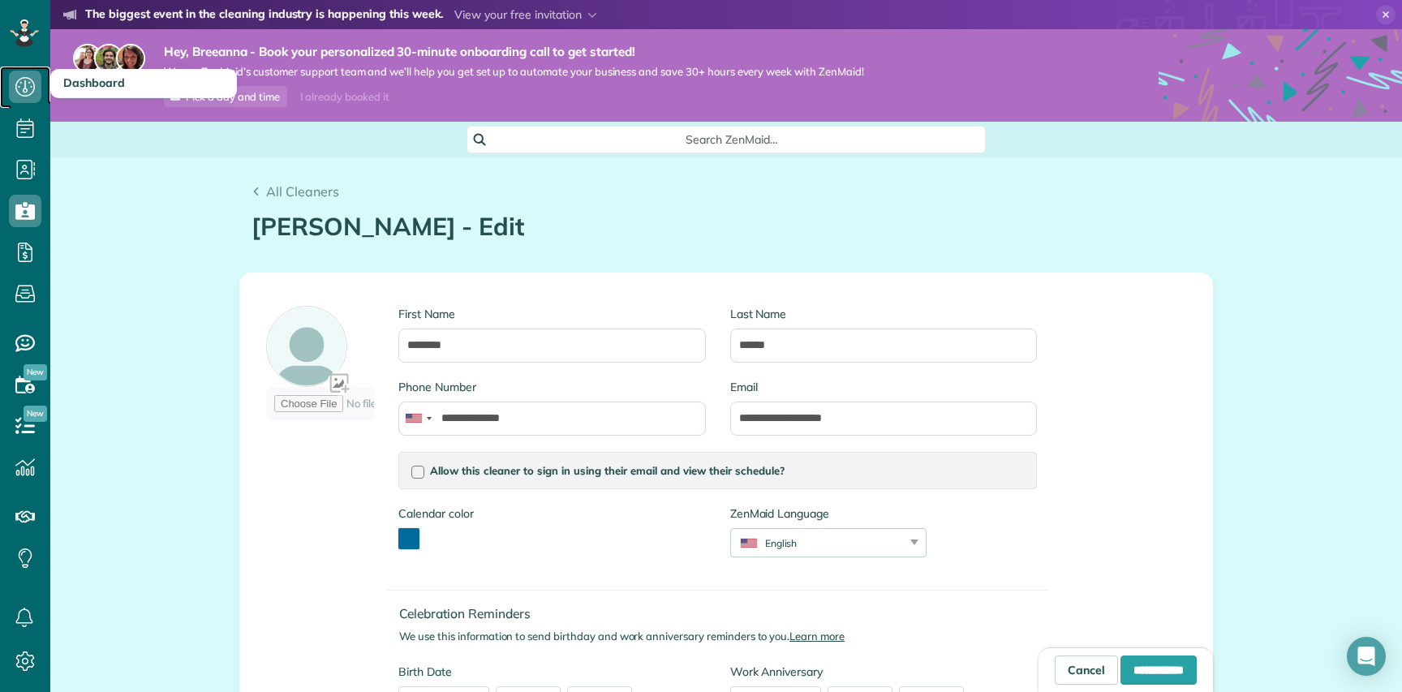
click at [29, 82] on use at bounding box center [24, 86] width 19 height 19
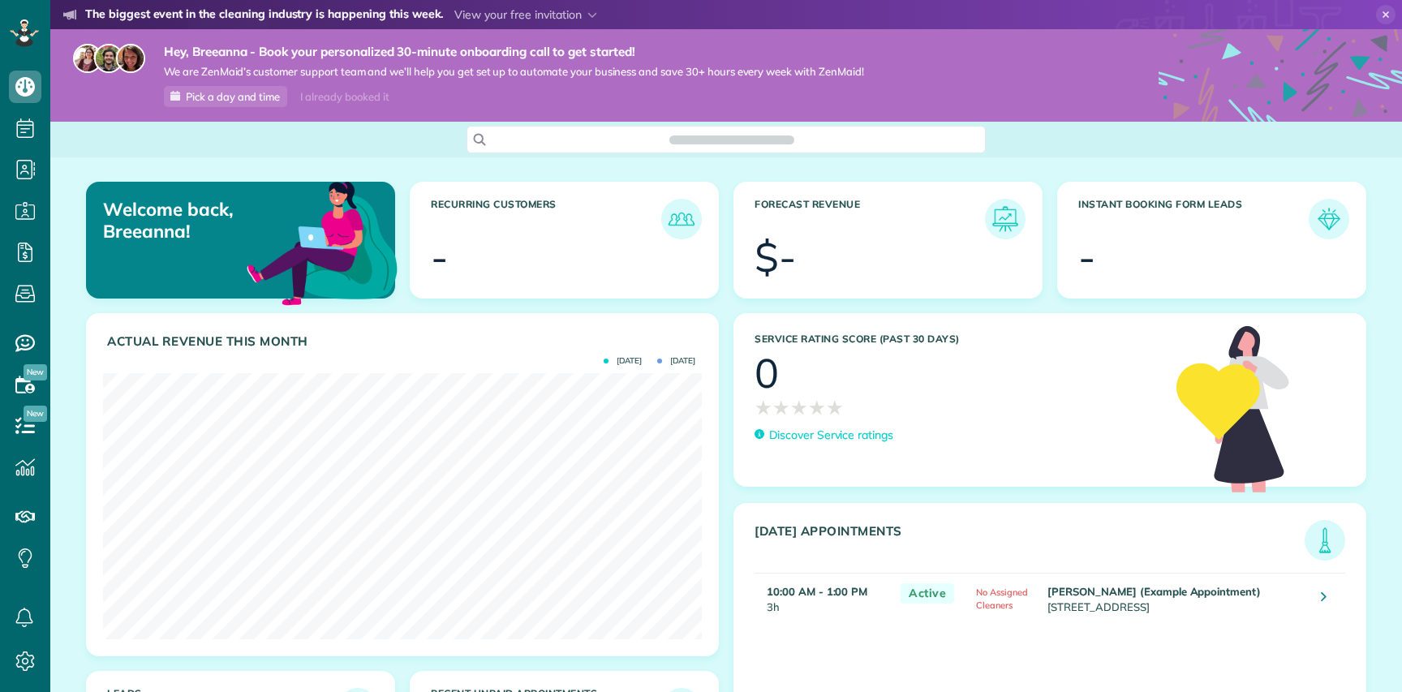
scroll to position [266, 599]
click at [1384, 15] on use at bounding box center [1386, 14] width 7 height 7
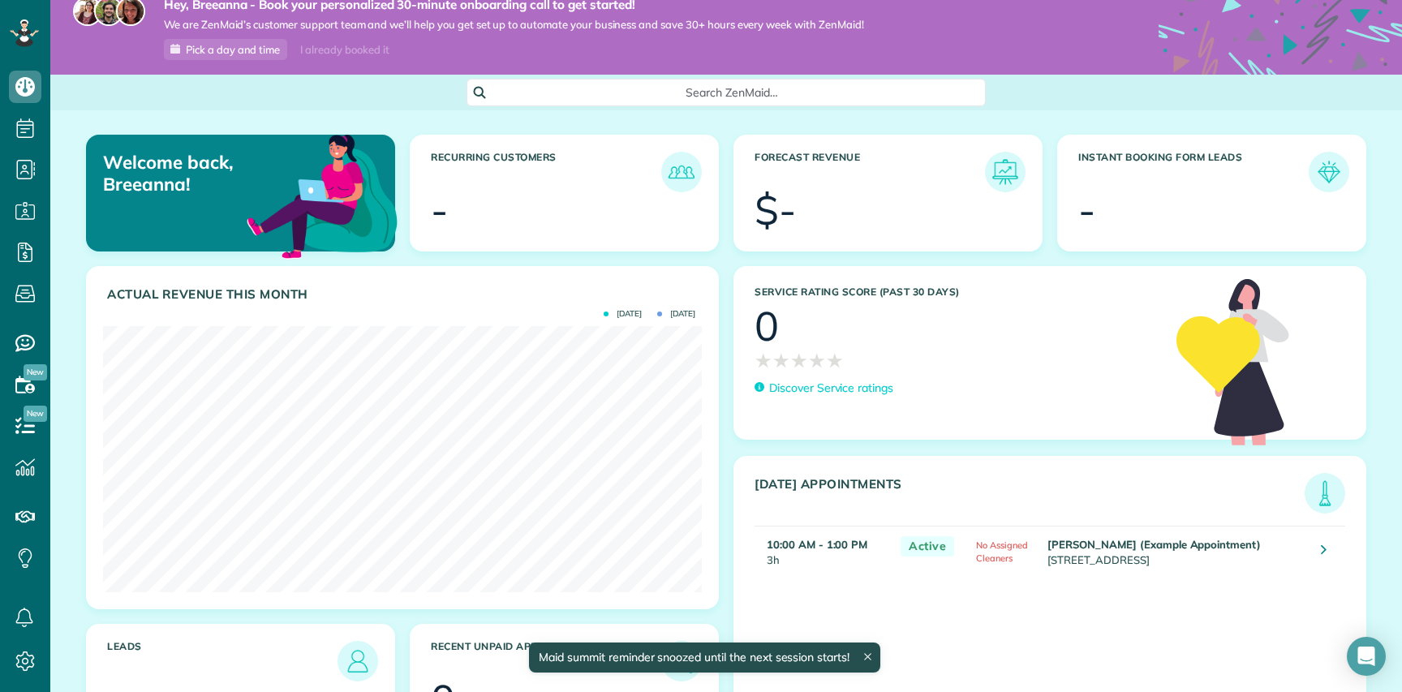
scroll to position [81, 0]
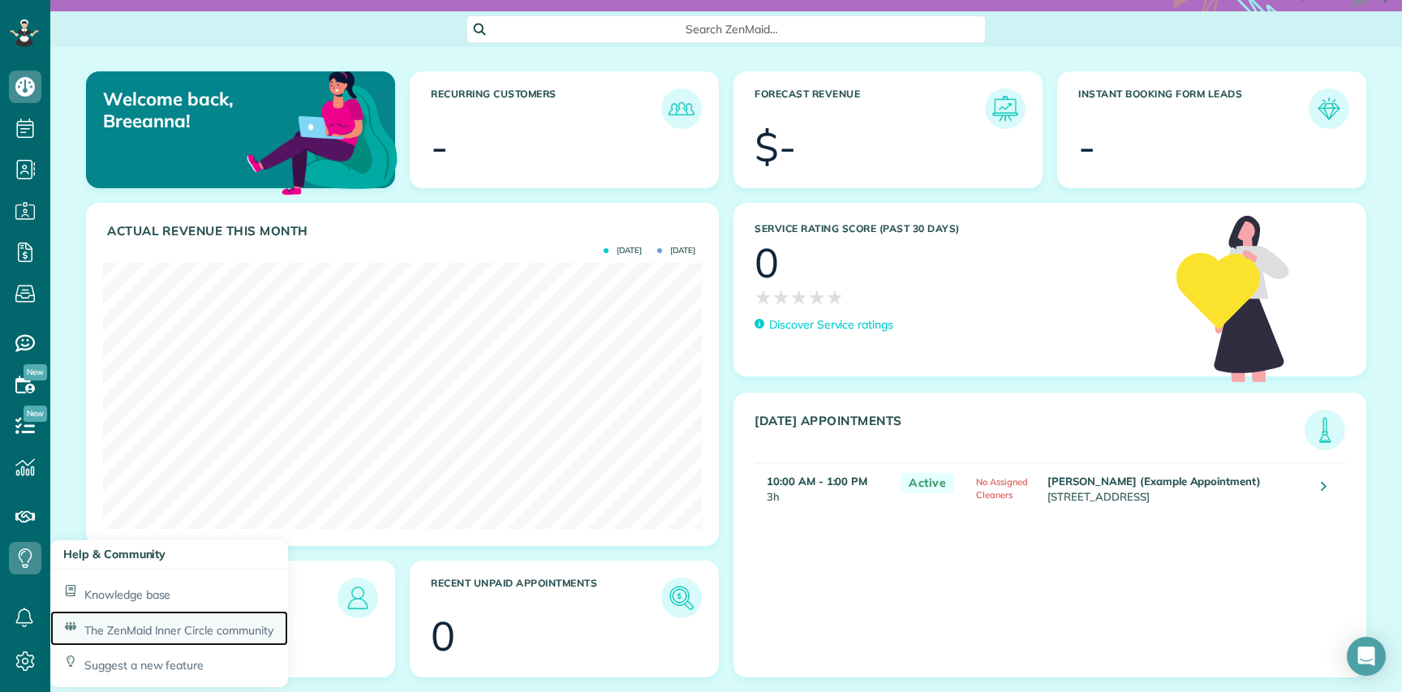
click at [160, 624] on span "The ZenMaid Inner Circle community" at bounding box center [178, 630] width 189 height 15
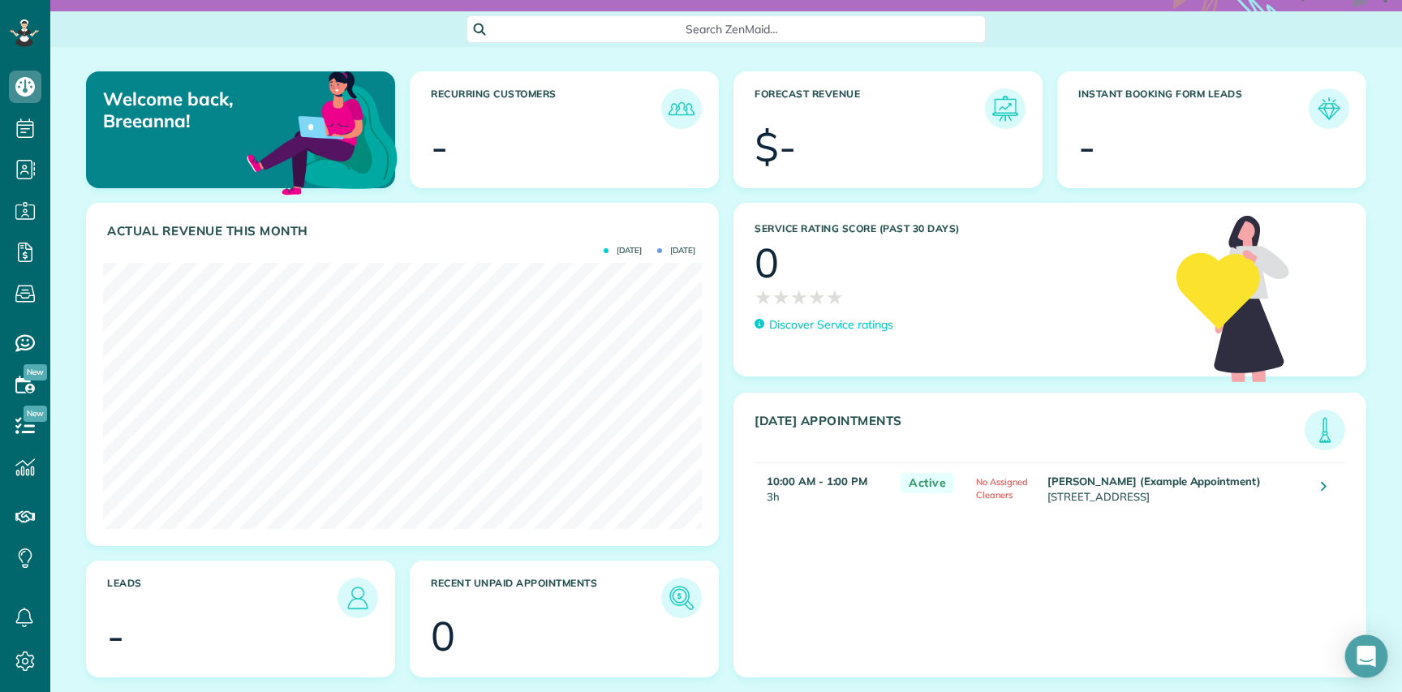
click at [1378, 648] on div "Open Intercom Messenger" at bounding box center [1366, 656] width 43 height 43
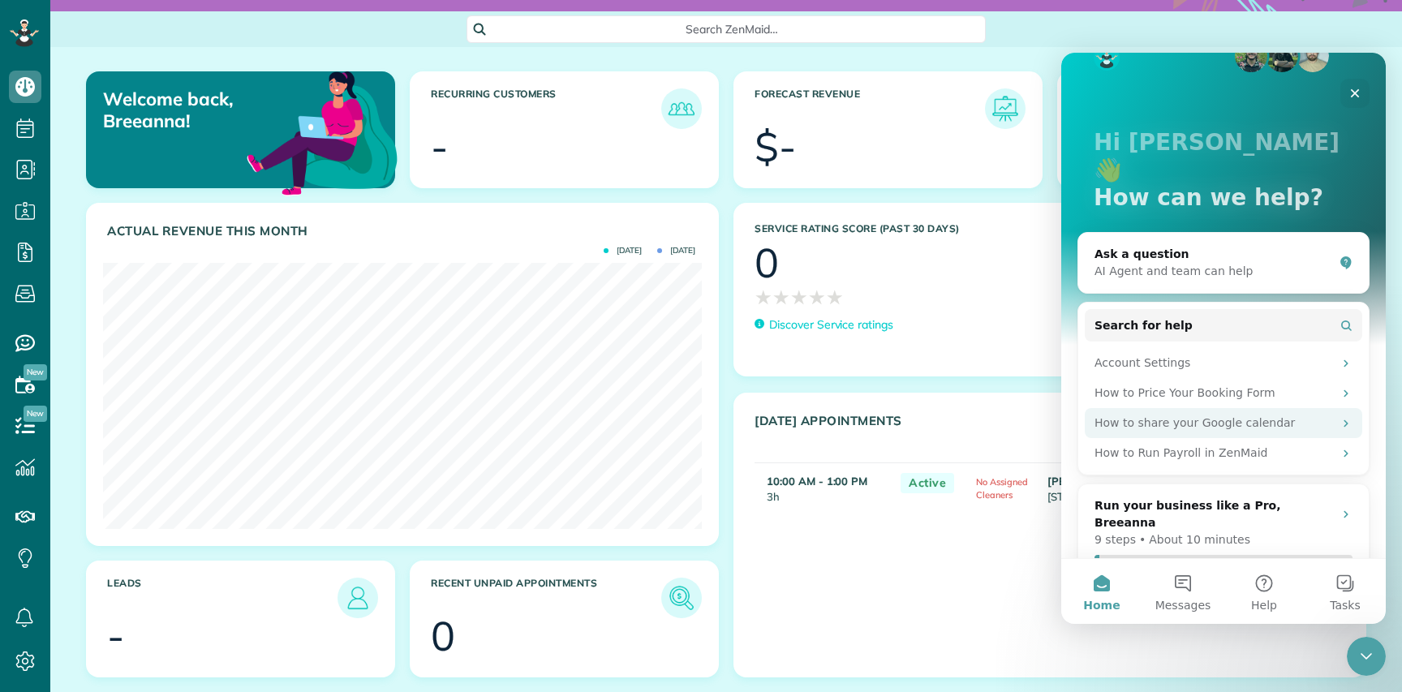
scroll to position [45, 0]
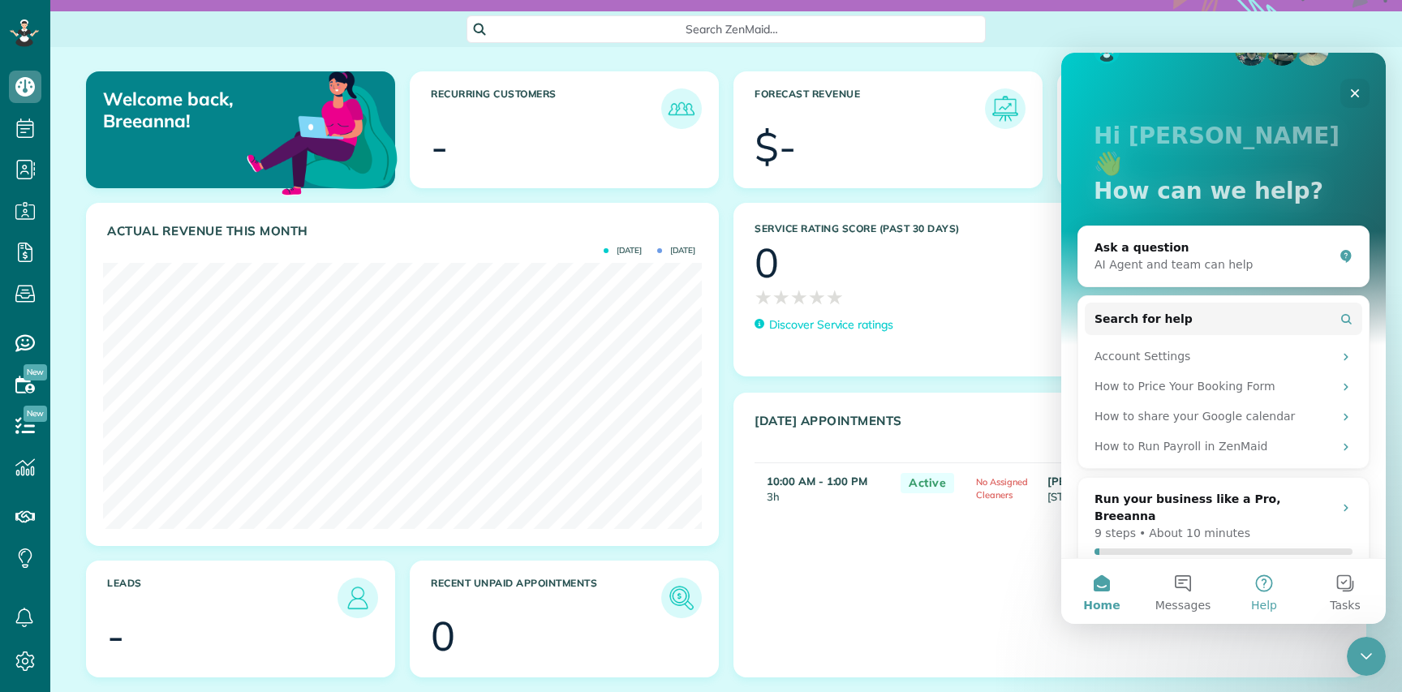
click at [1263, 591] on button "Help" at bounding box center [1264, 591] width 81 height 65
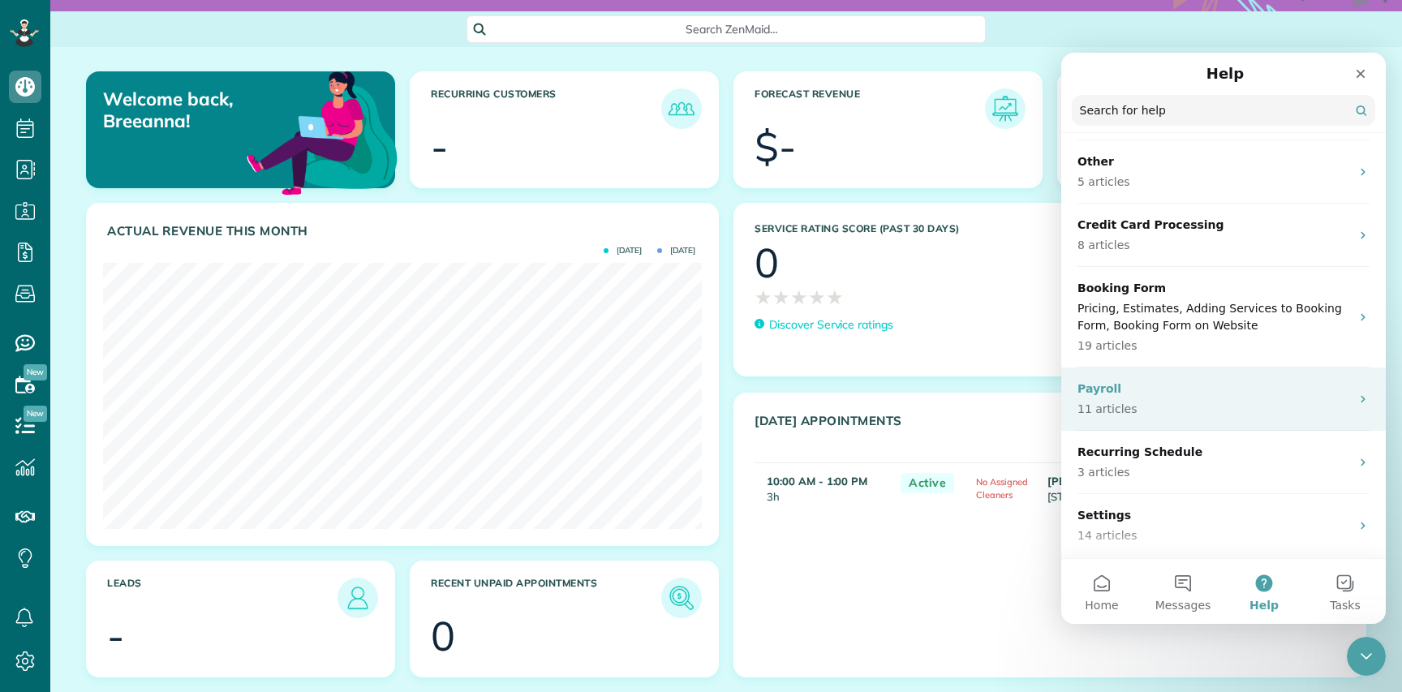
scroll to position [623, 0]
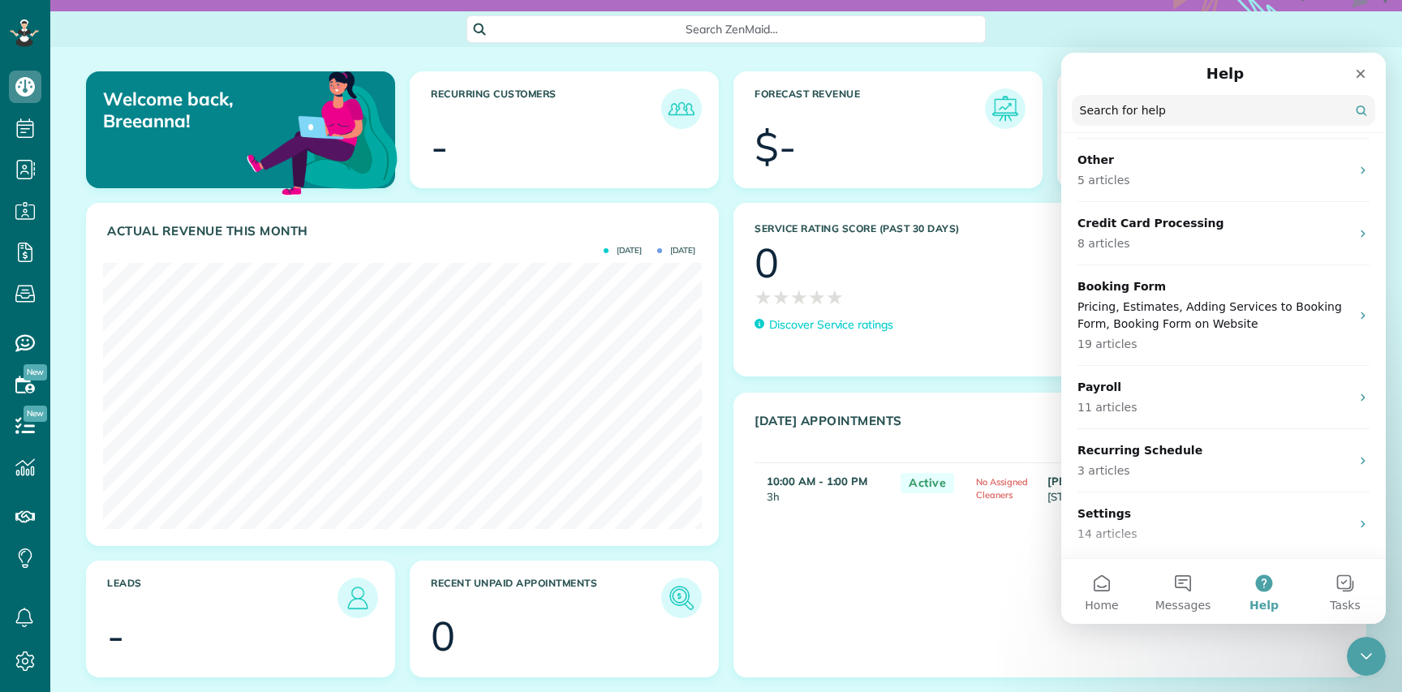
click at [988, 587] on div "[DATE] Appointments Active [PERSON_NAME] (Example Appointment) 10:00 AM - 1:00 …" at bounding box center [1050, 535] width 633 height 285
